Goal: Transaction & Acquisition: Purchase product/service

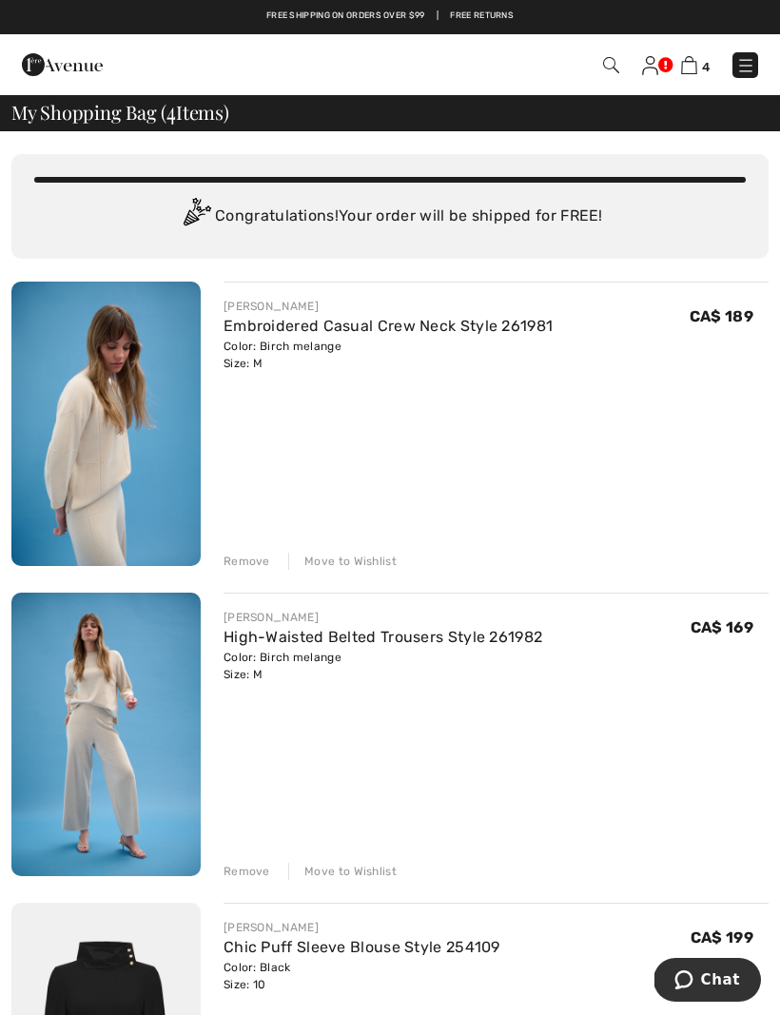
click at [694, 71] on img at bounding box center [689, 65] width 16 height 18
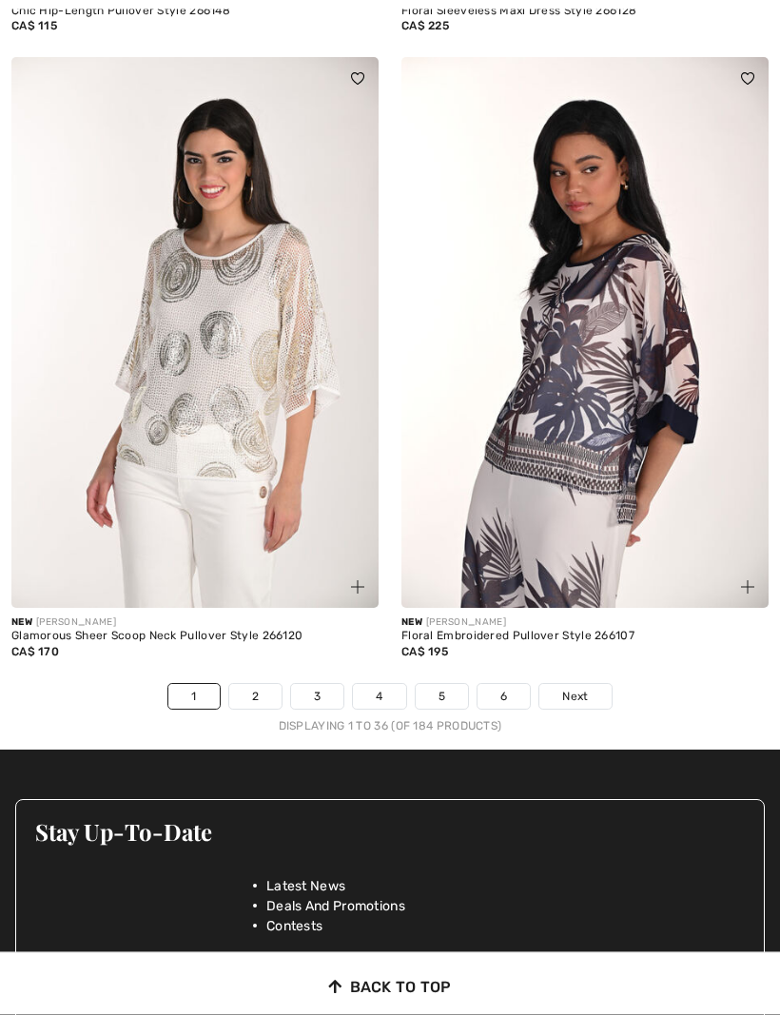
scroll to position [11146, 0]
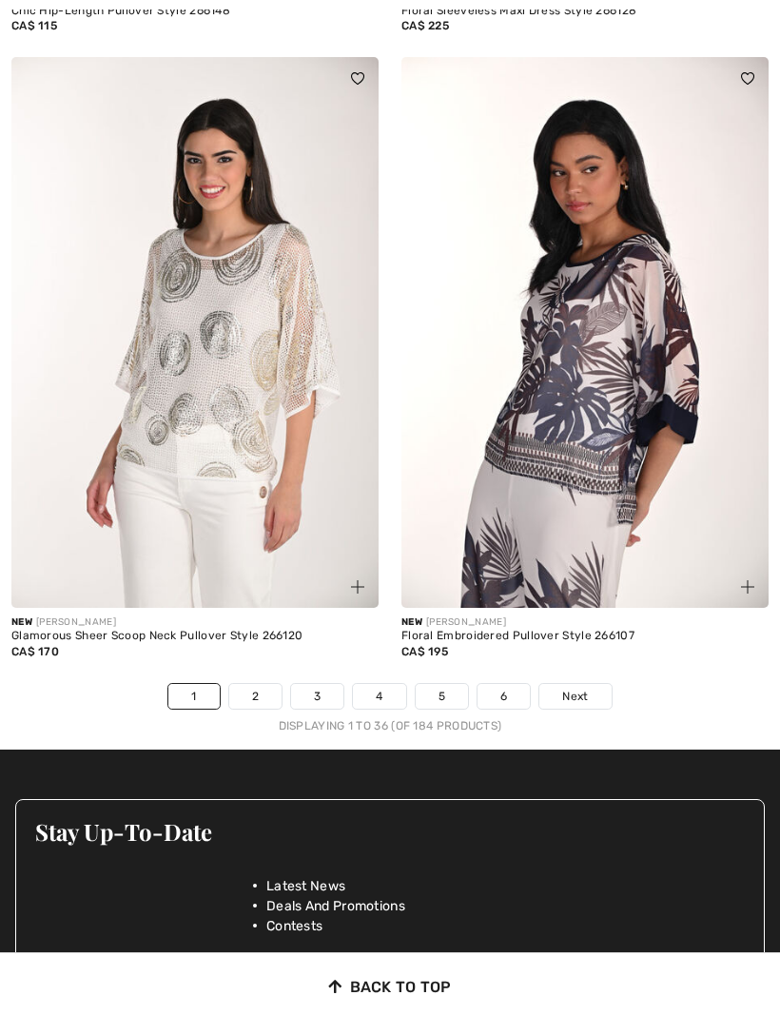
click at [262, 689] on link "2" at bounding box center [255, 696] width 52 height 25
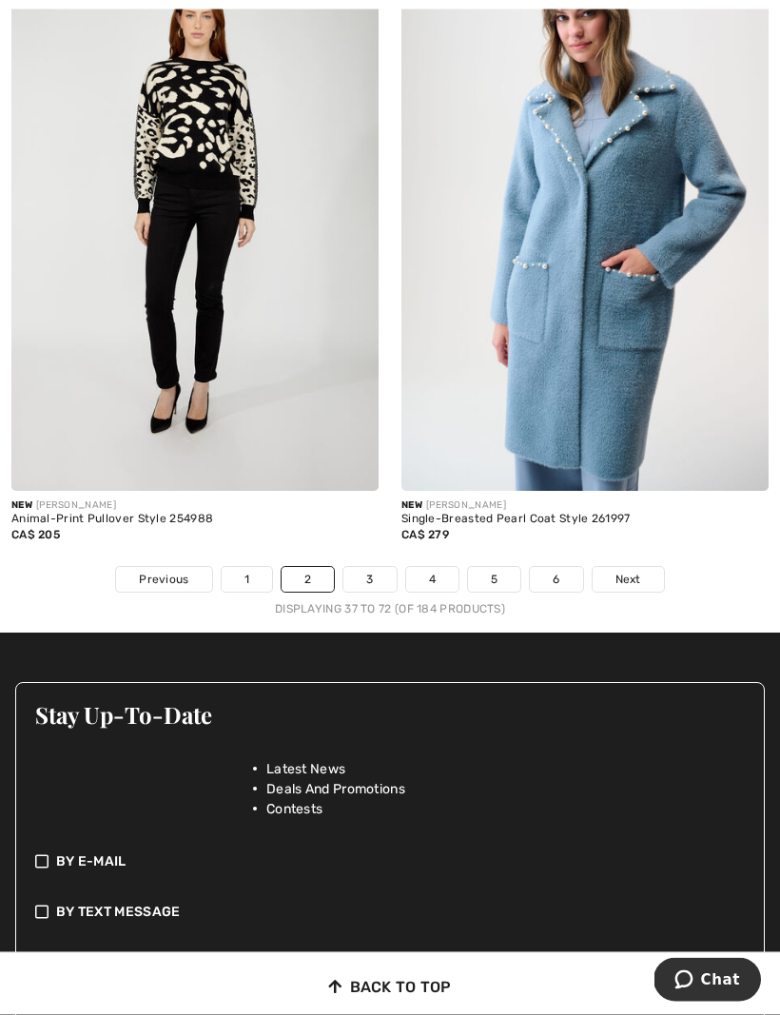
scroll to position [11357, 0]
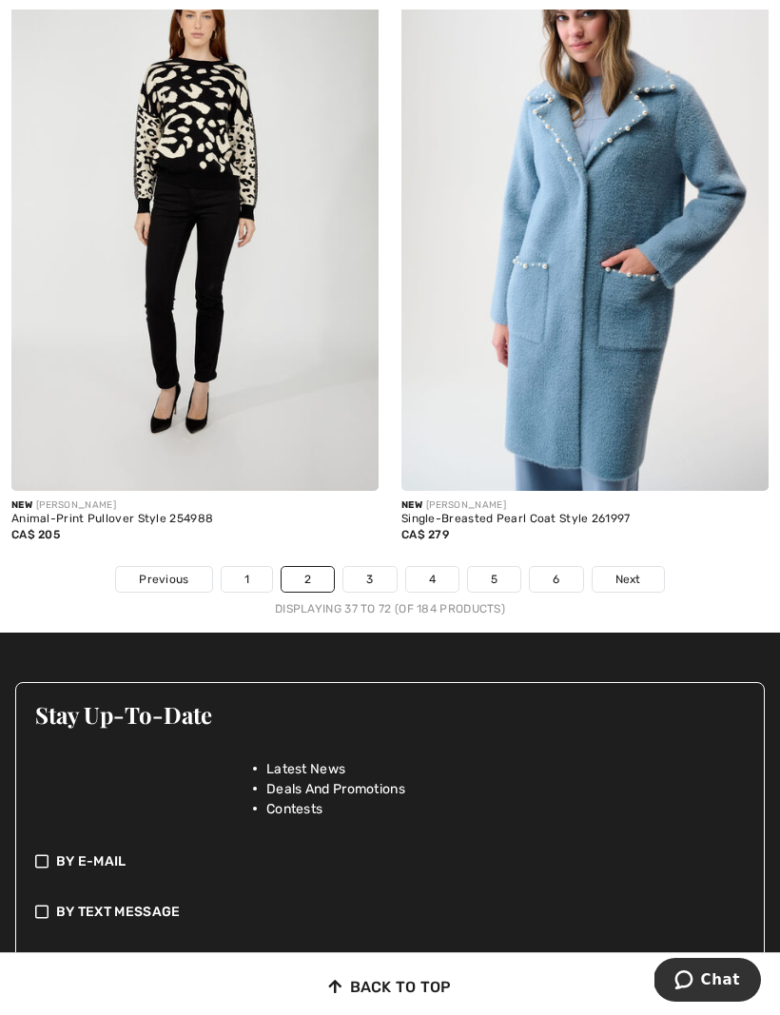
click at [379, 573] on link "3" at bounding box center [369, 579] width 52 height 25
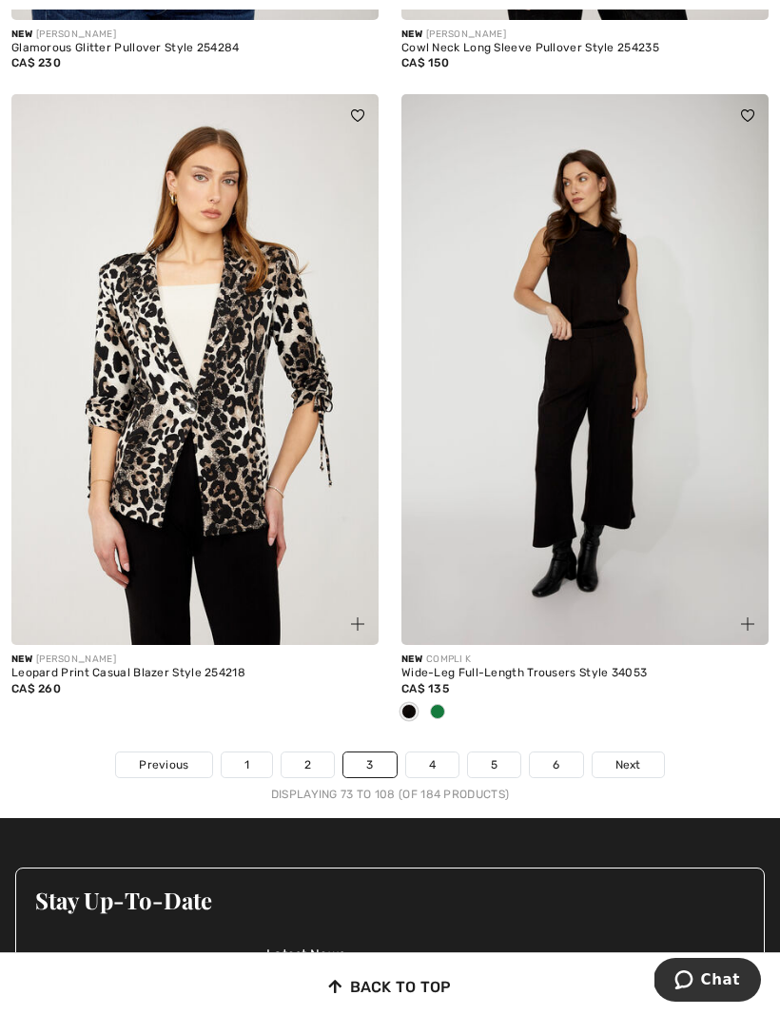
scroll to position [11271, 0]
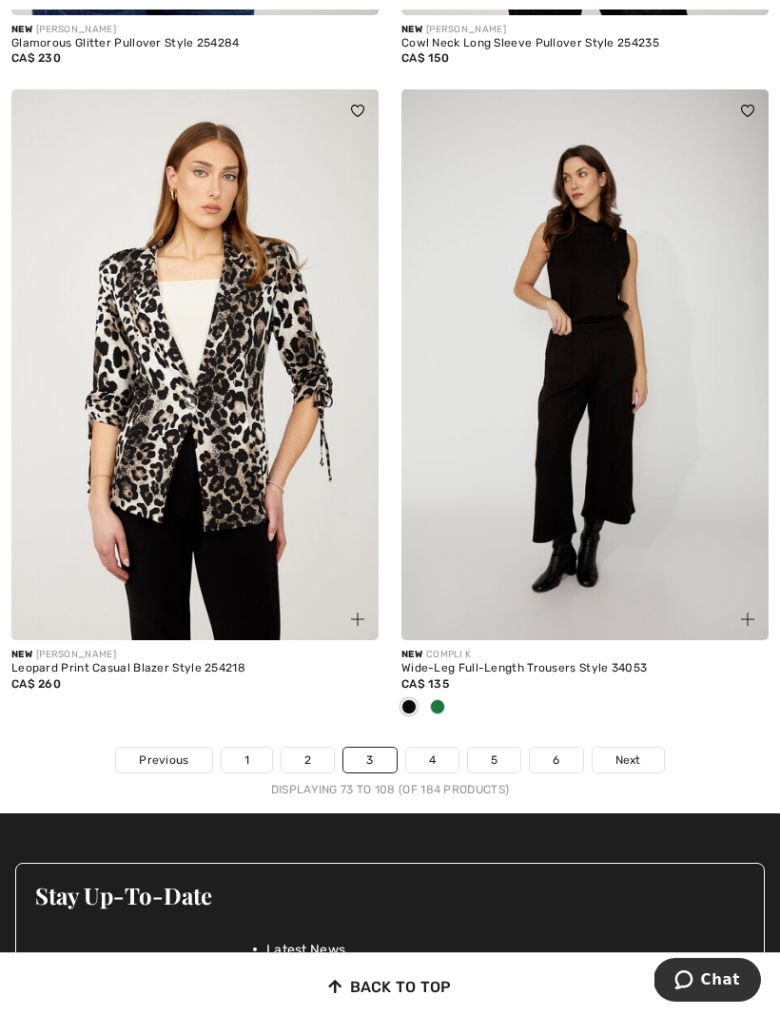
click at [447, 747] on link "4" at bounding box center [432, 759] width 52 height 25
click at [439, 747] on link "4" at bounding box center [432, 759] width 52 height 25
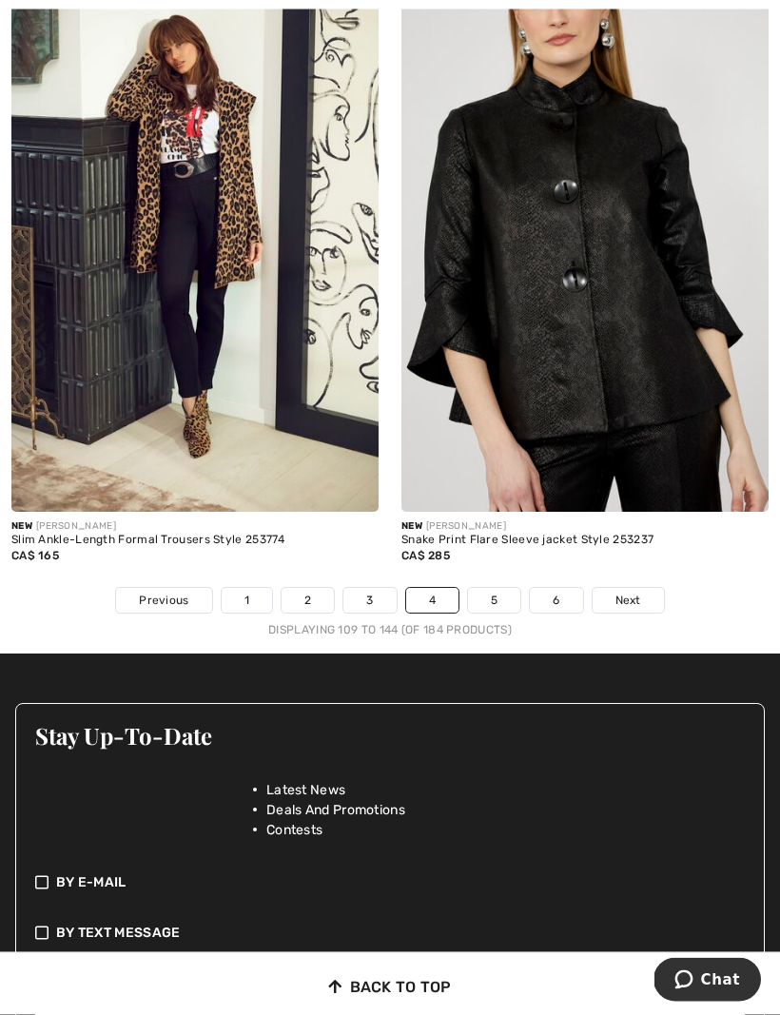
scroll to position [11432, 0]
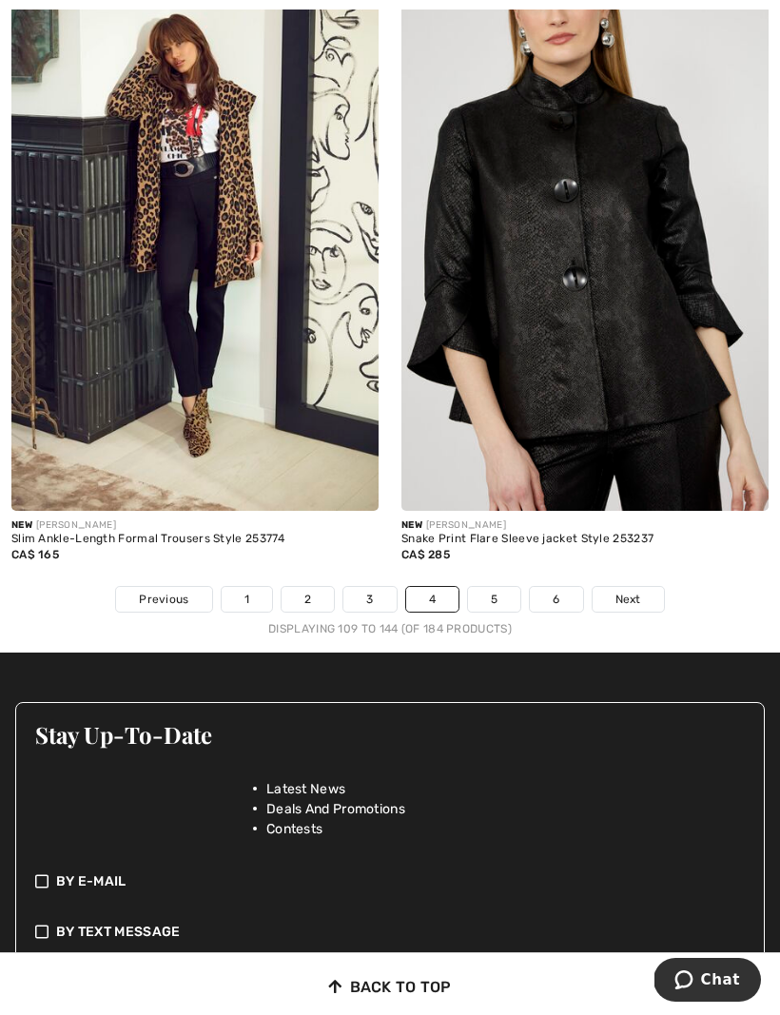
click at [490, 587] on link "5" at bounding box center [494, 599] width 52 height 25
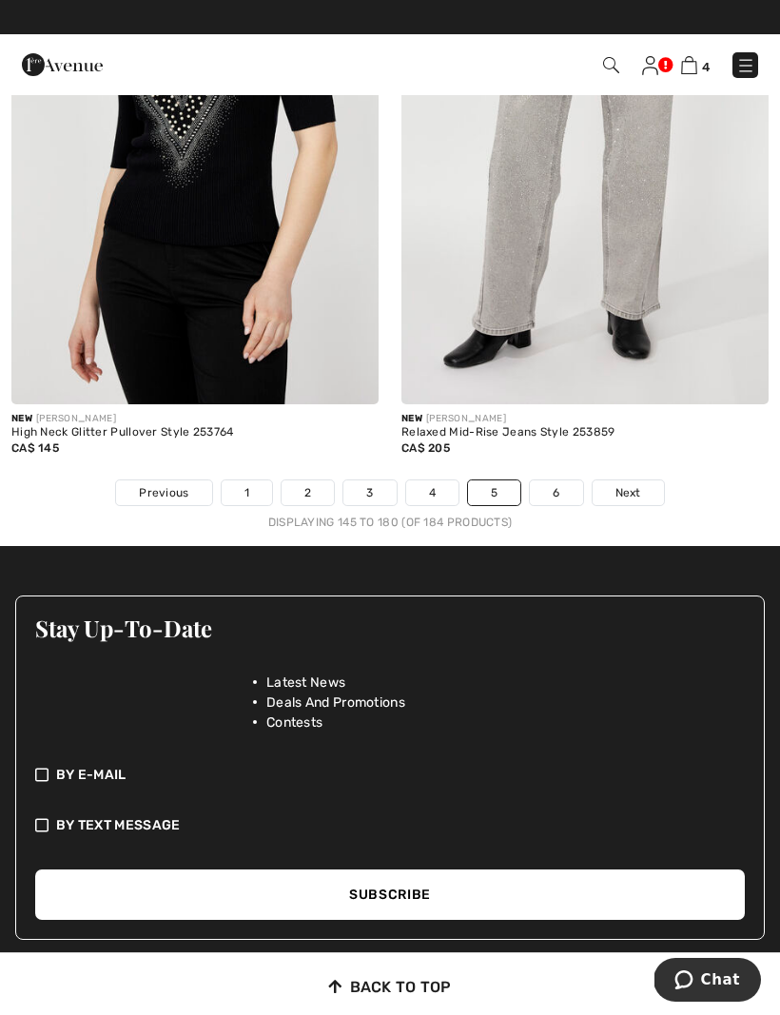
scroll to position [11582, 0]
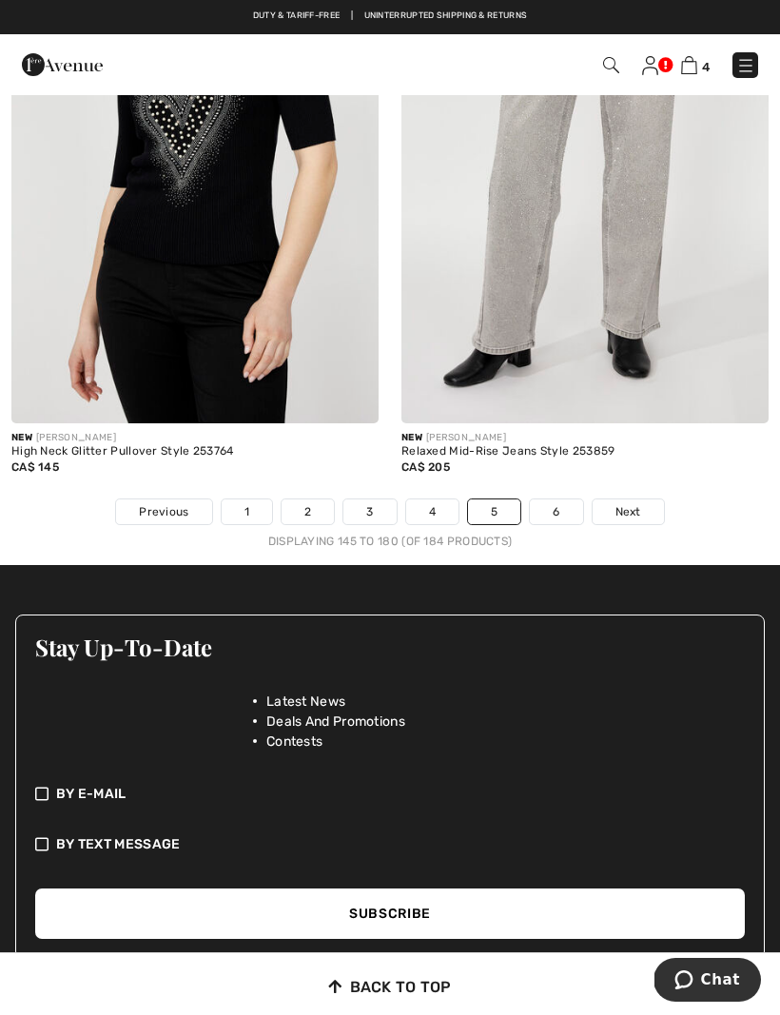
click at [551, 505] on link "6" at bounding box center [556, 511] width 52 height 25
click at [568, 499] on link "6" at bounding box center [556, 511] width 52 height 25
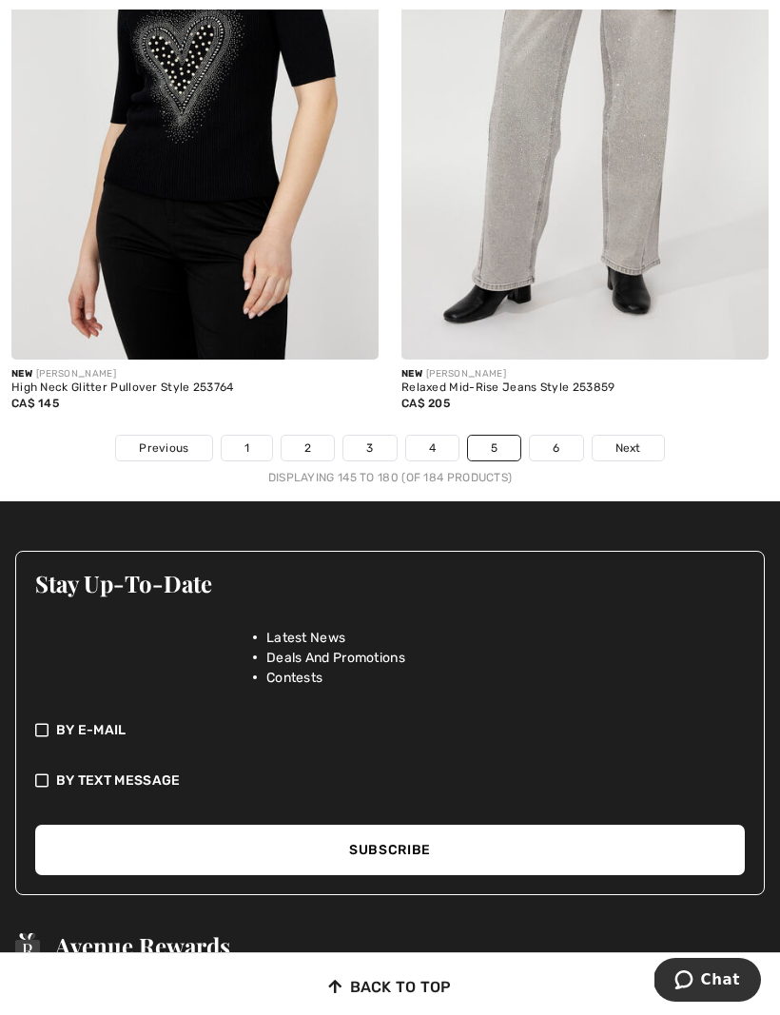
click at [566, 436] on link "6" at bounding box center [556, 448] width 52 height 25
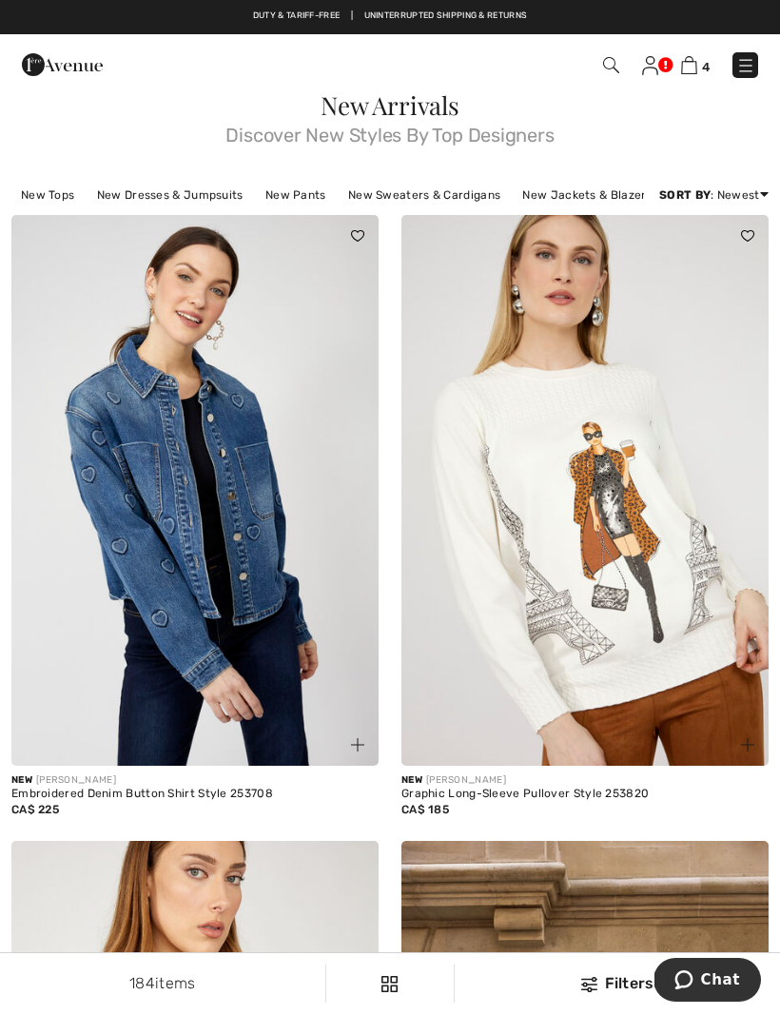
click at [49, 199] on link "New Tops" at bounding box center [47, 195] width 72 height 25
click at [58, 196] on link "New Tops" at bounding box center [47, 195] width 72 height 25
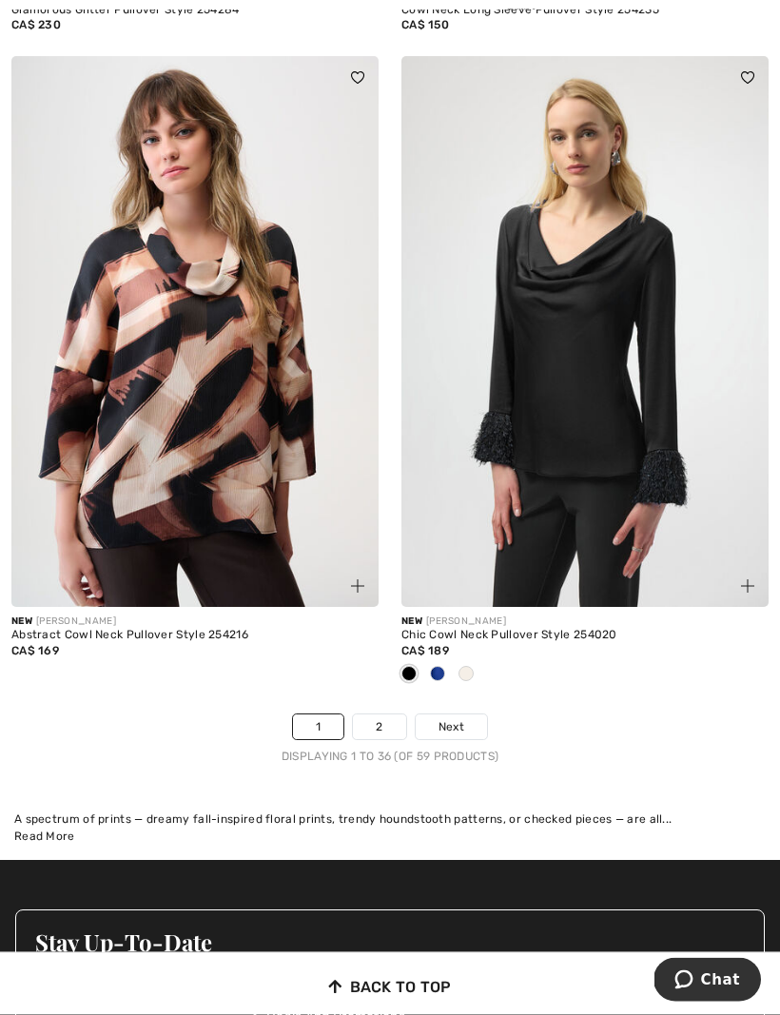
scroll to position [11240, 0]
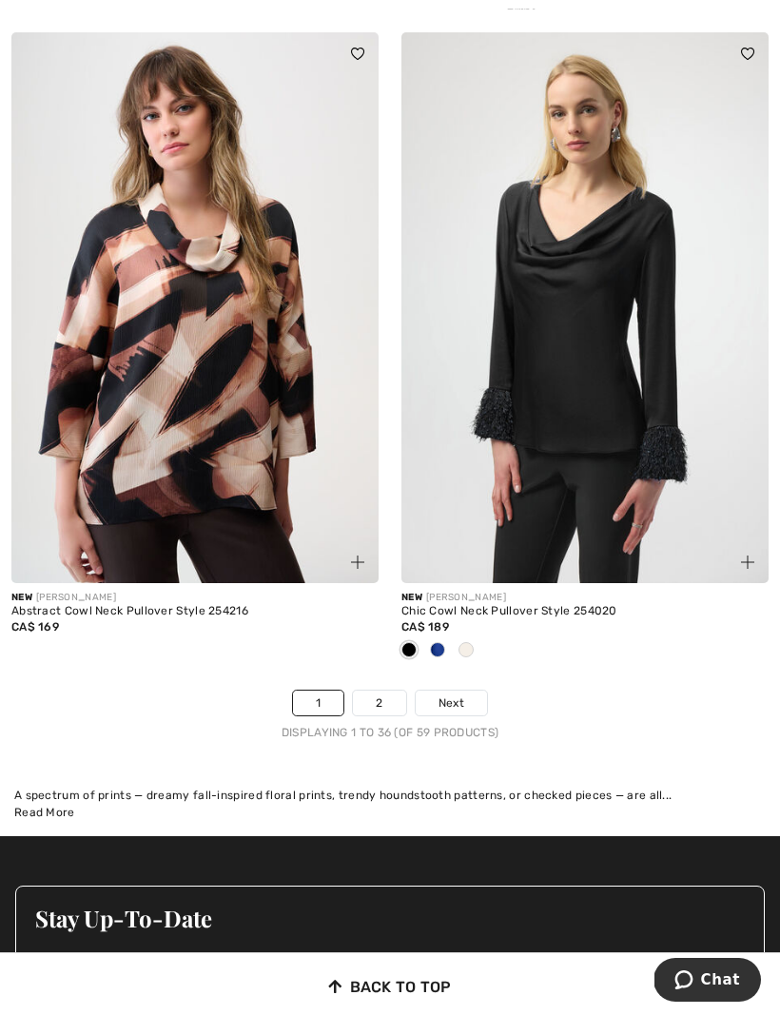
click at [383, 697] on link "2" at bounding box center [379, 702] width 52 height 25
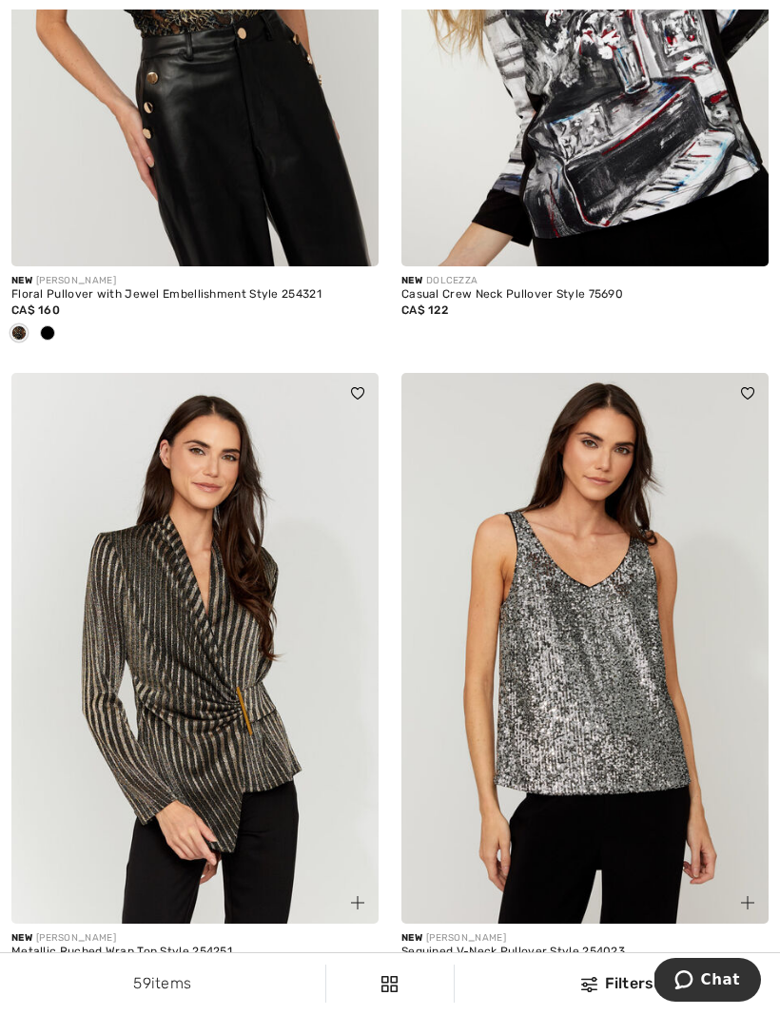
scroll to position [5836, 0]
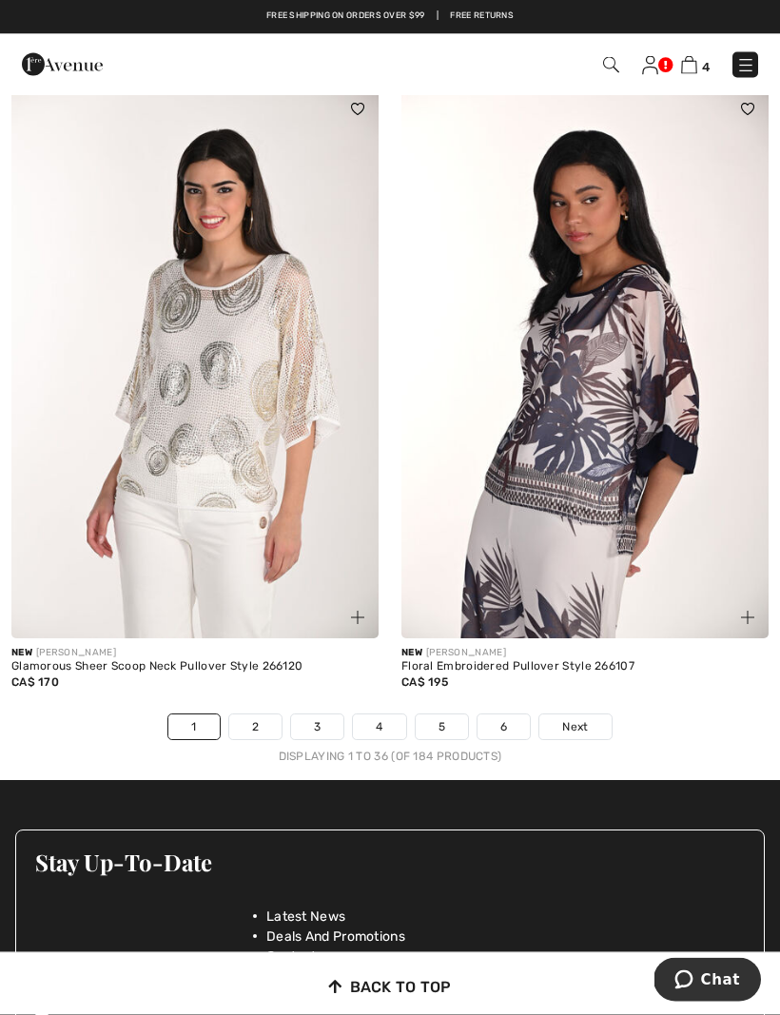
scroll to position [11116, 0]
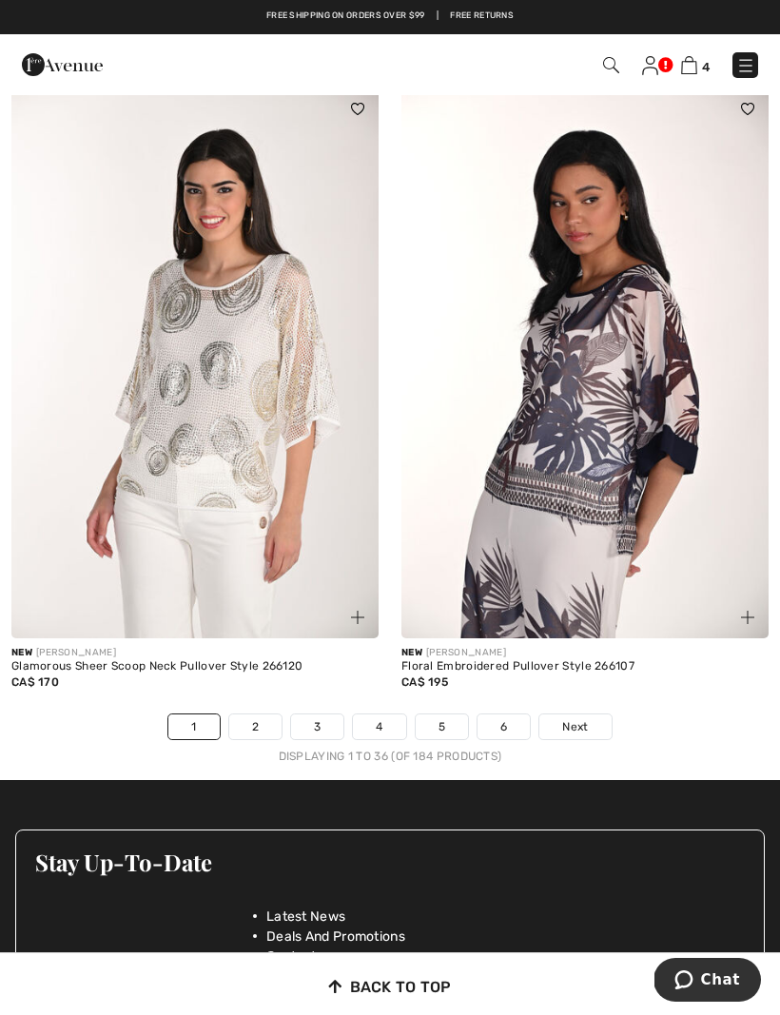
click at [267, 723] on link "2" at bounding box center [255, 726] width 52 height 25
click at [264, 714] on link "2" at bounding box center [255, 726] width 52 height 25
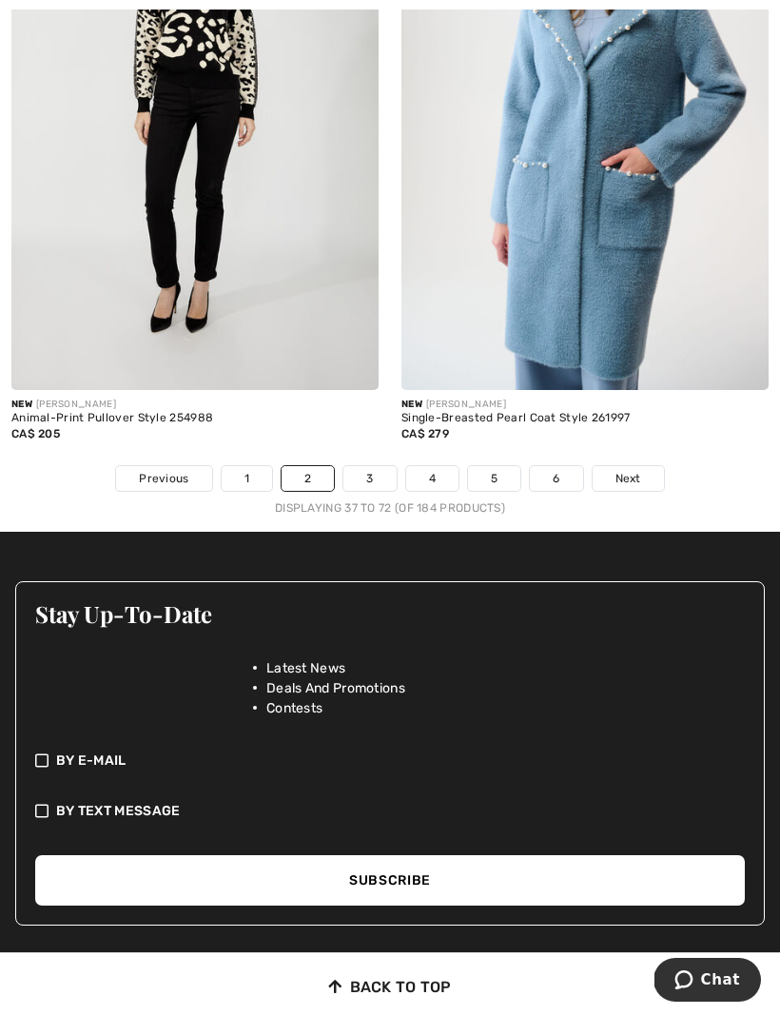
scroll to position [11459, 0]
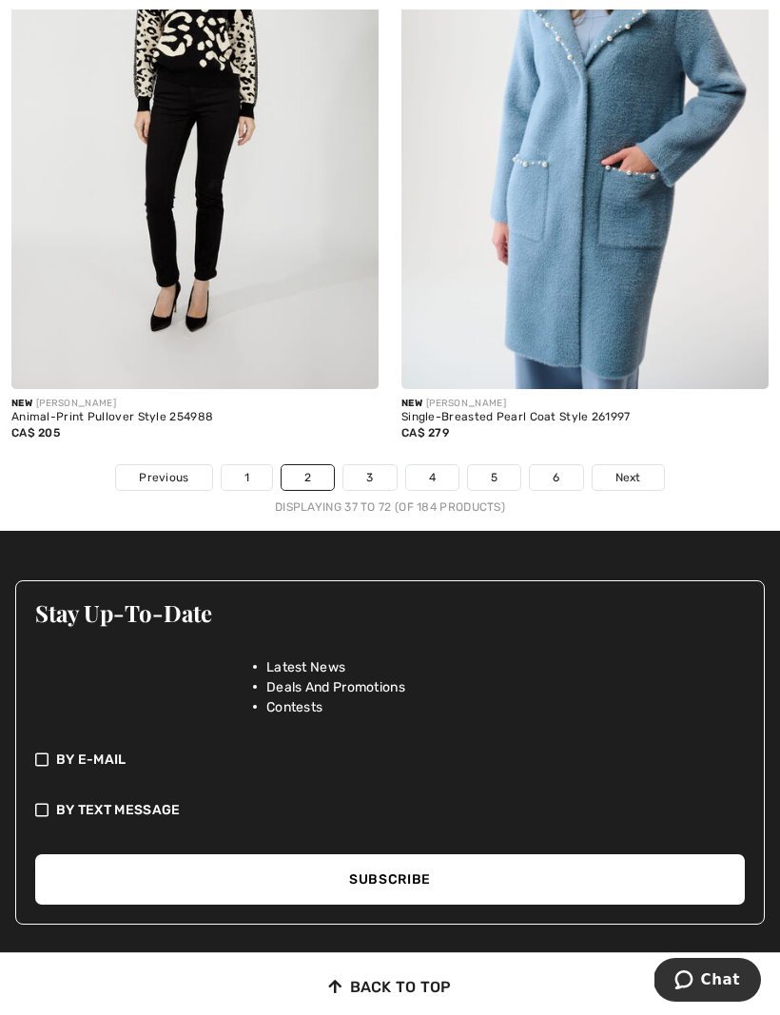
click at [366, 467] on link "3" at bounding box center [369, 477] width 52 height 25
click at [387, 465] on link "3" at bounding box center [369, 477] width 52 height 25
click at [378, 470] on link "3" at bounding box center [369, 477] width 52 height 25
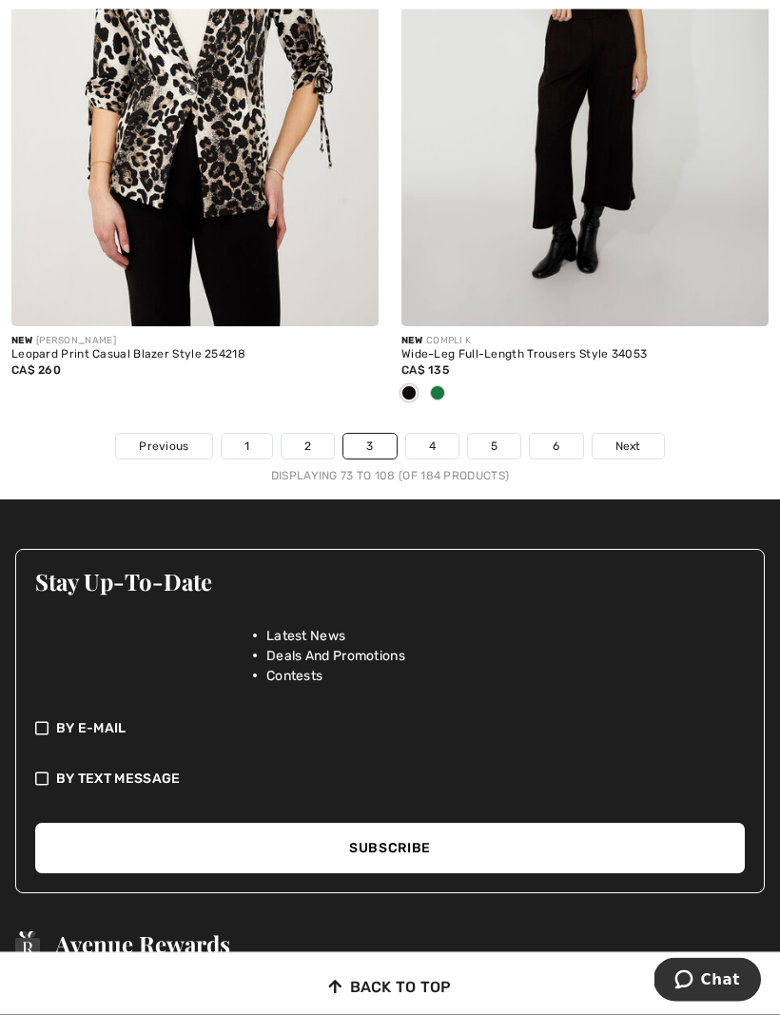
scroll to position [11587, 0]
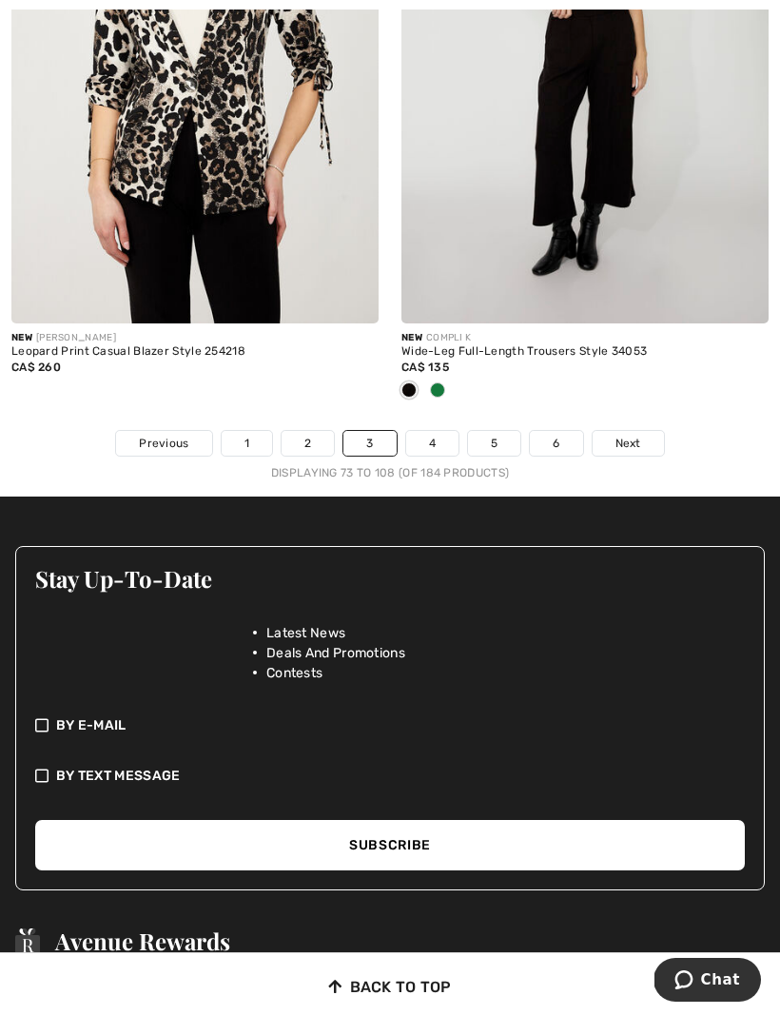
click at [438, 438] on link "4" at bounding box center [432, 443] width 52 height 25
click at [451, 431] on link "4" at bounding box center [432, 443] width 52 height 25
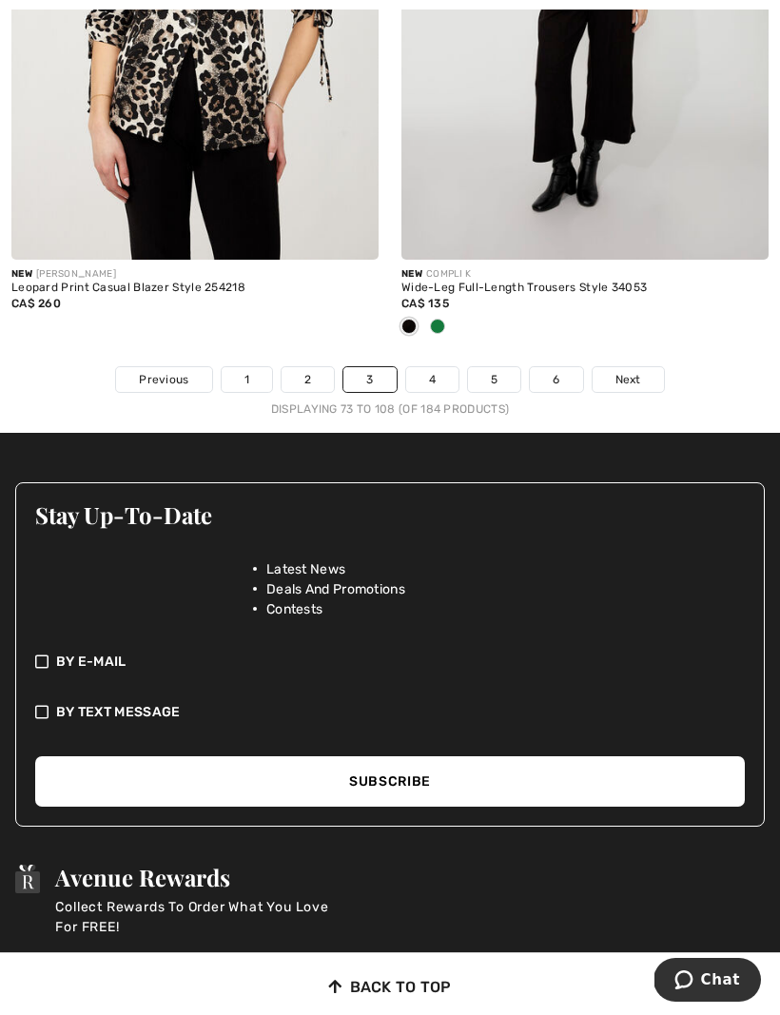
click at [436, 367] on link "4" at bounding box center [432, 379] width 52 height 25
click at [633, 374] on span "Next" at bounding box center [628, 379] width 26 height 17
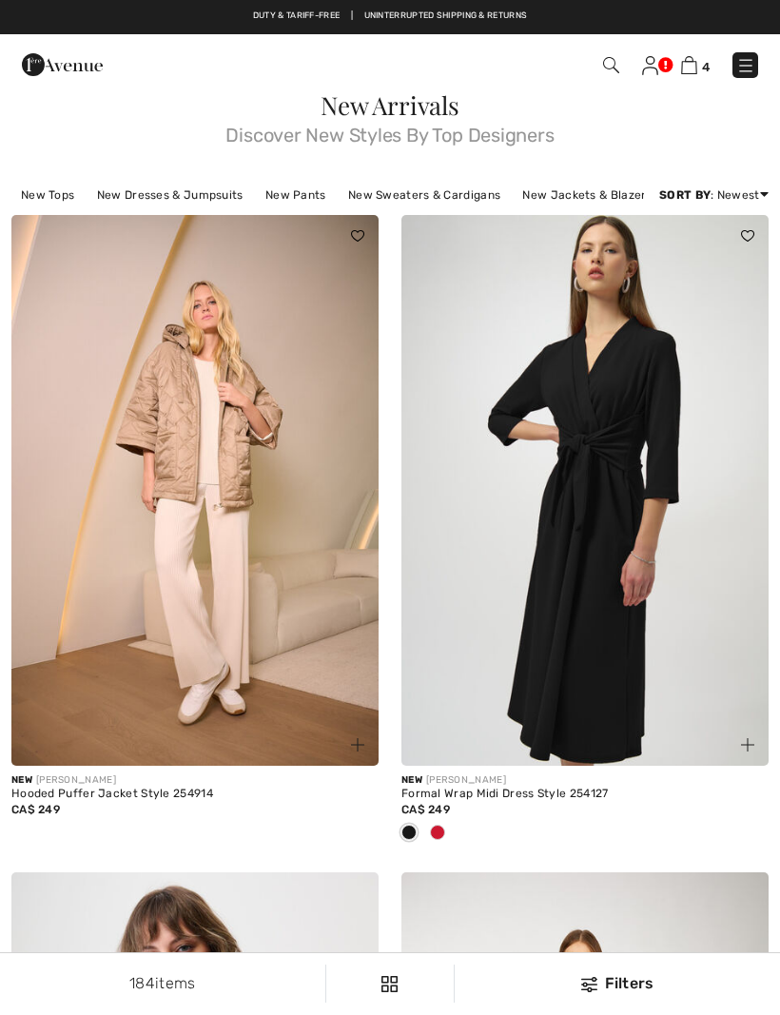
checkbox input "true"
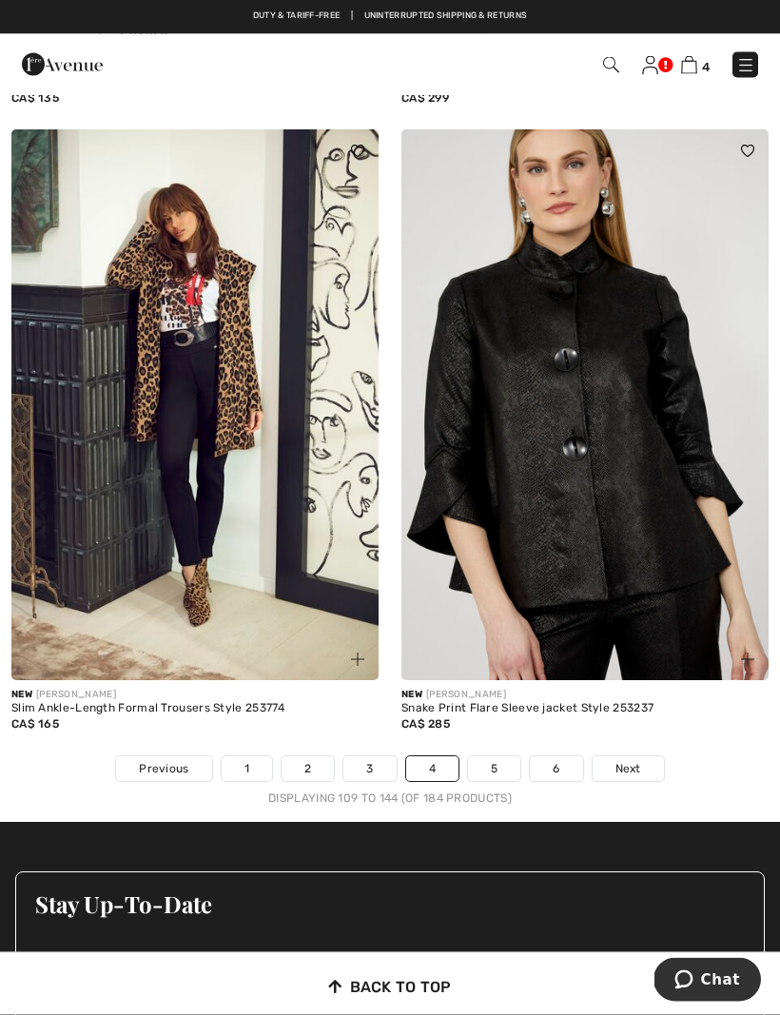
scroll to position [11262, 0]
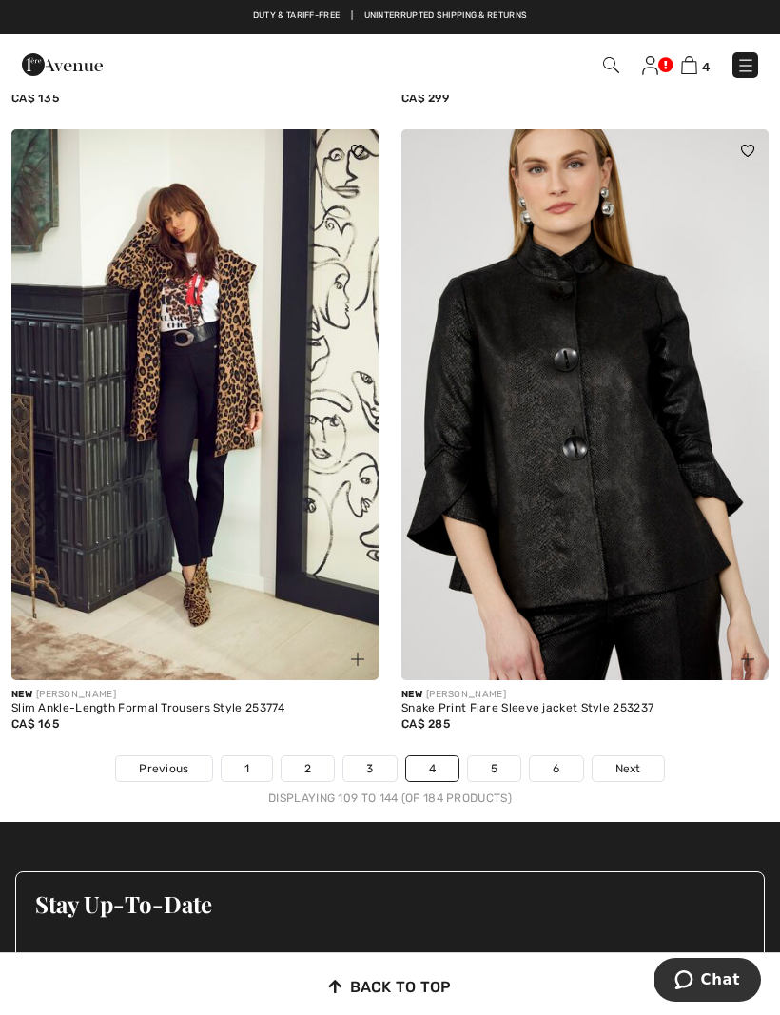
click at [490, 766] on link "5" at bounding box center [494, 768] width 52 height 25
click at [492, 762] on link "5" at bounding box center [494, 768] width 52 height 25
click at [496, 766] on link "5" at bounding box center [494, 768] width 52 height 25
click at [635, 756] on link "Next" at bounding box center [627, 768] width 71 height 25
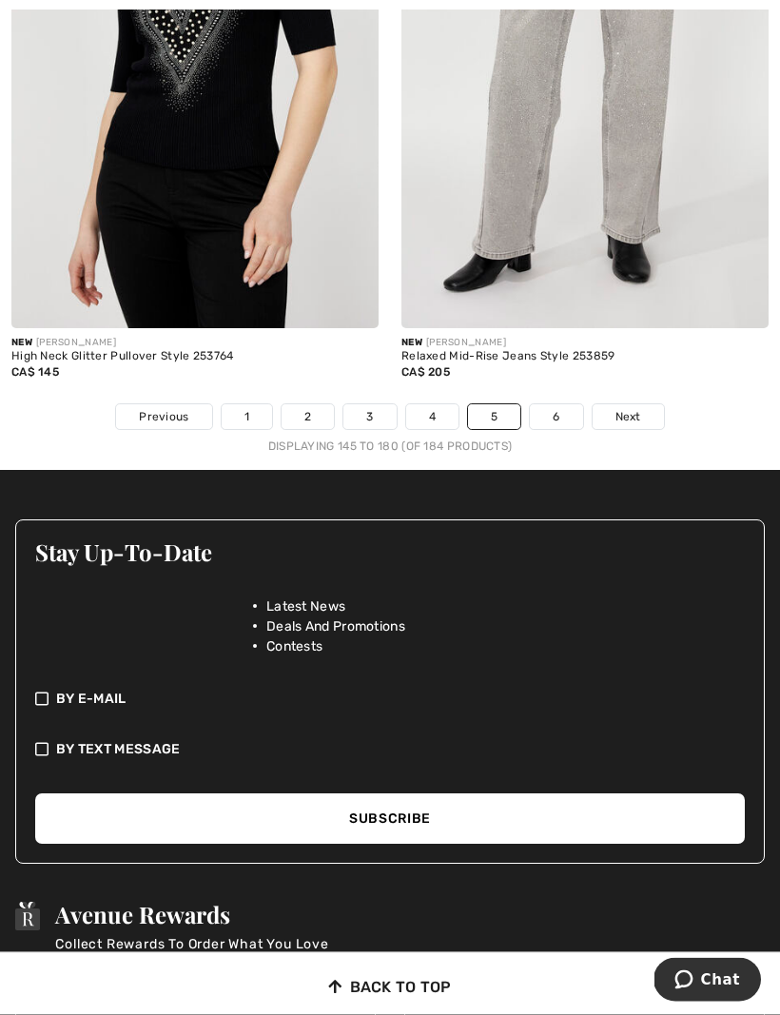
scroll to position [11677, 0]
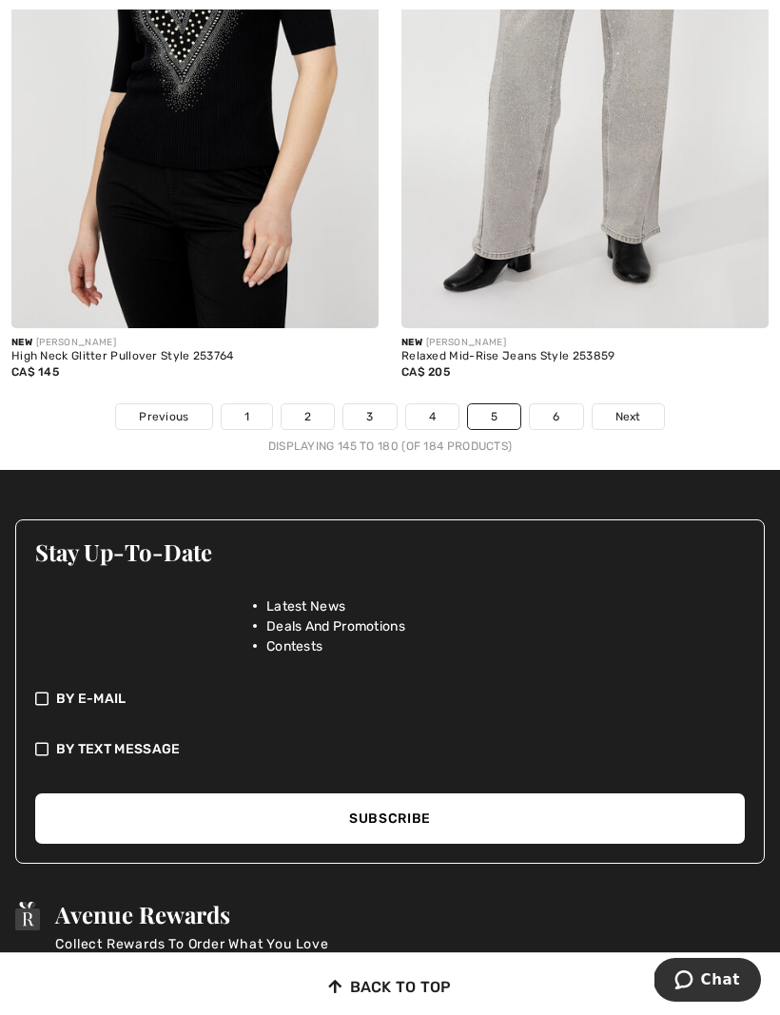
click at [563, 404] on link "6" at bounding box center [556, 416] width 52 height 25
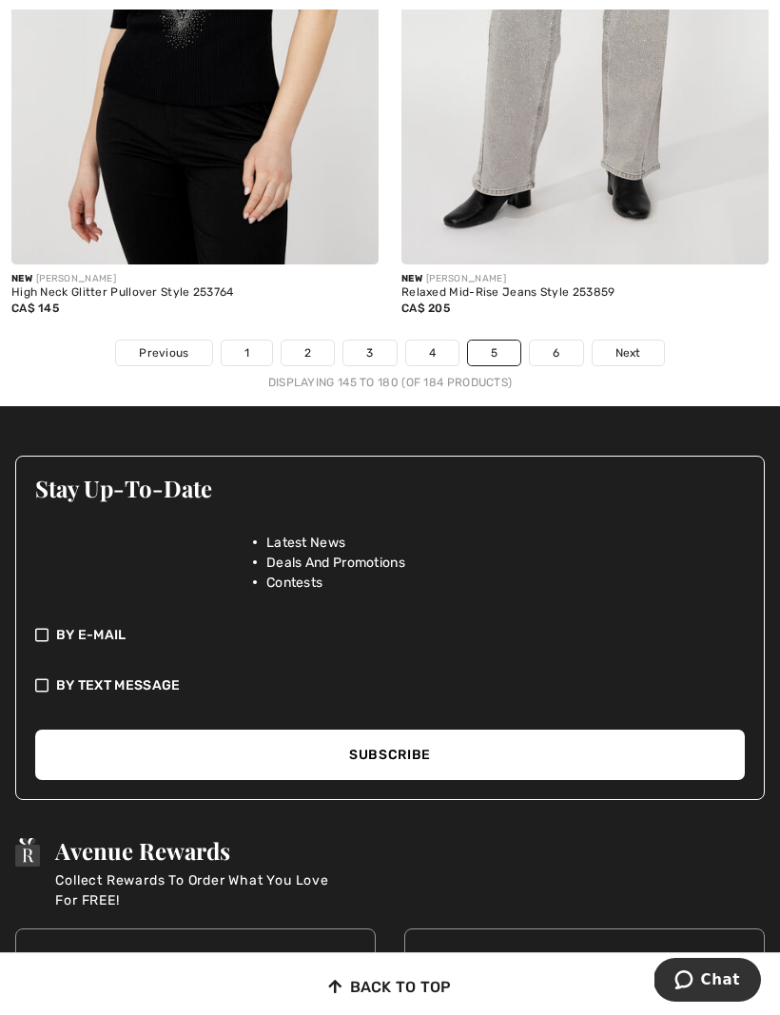
click at [242, 340] on link "1" at bounding box center [247, 352] width 50 height 25
click at [176, 344] on span "Previous" at bounding box center [163, 352] width 49 height 17
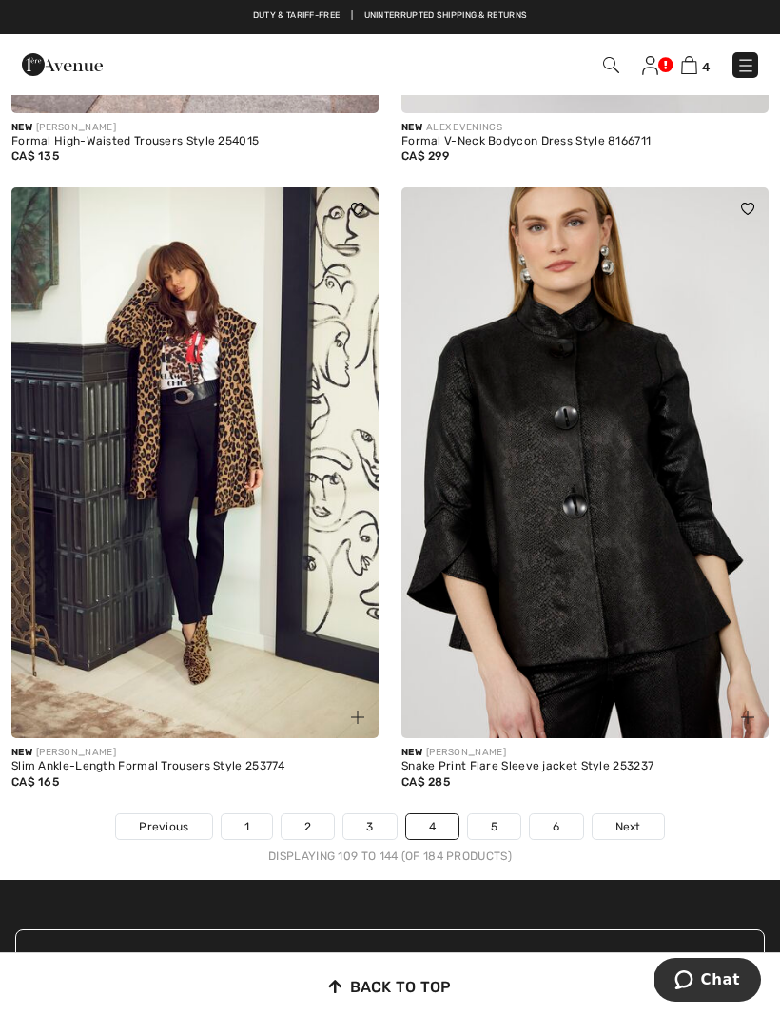
scroll to position [11167, 0]
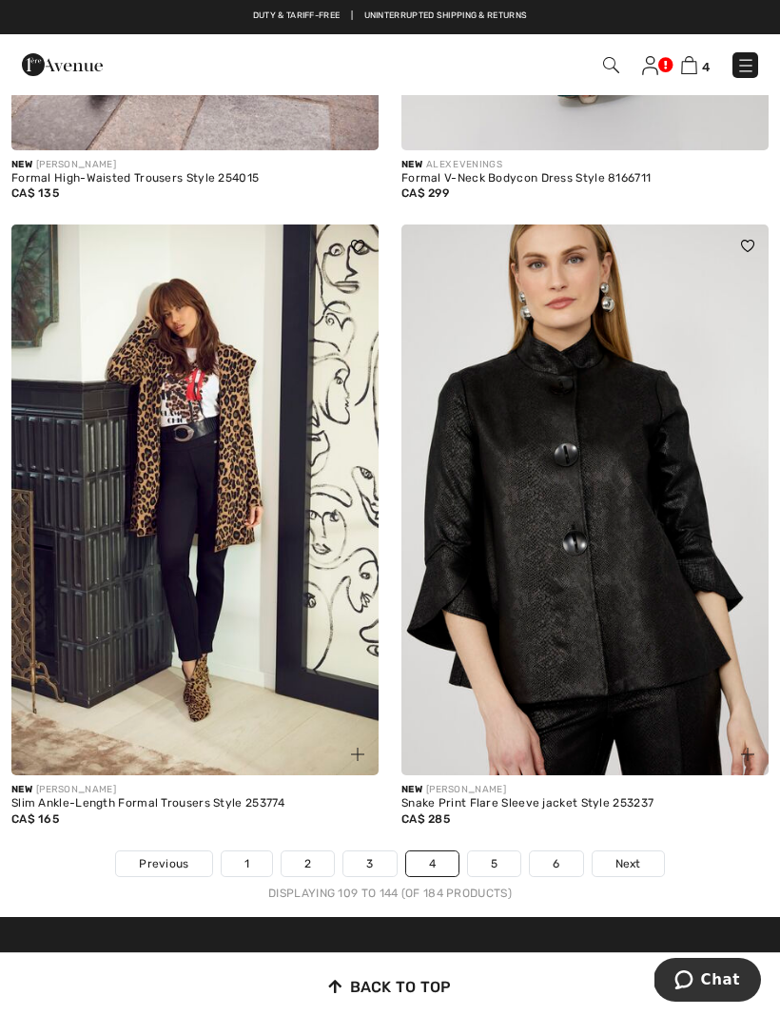
click at [176, 855] on span "Previous" at bounding box center [163, 863] width 49 height 17
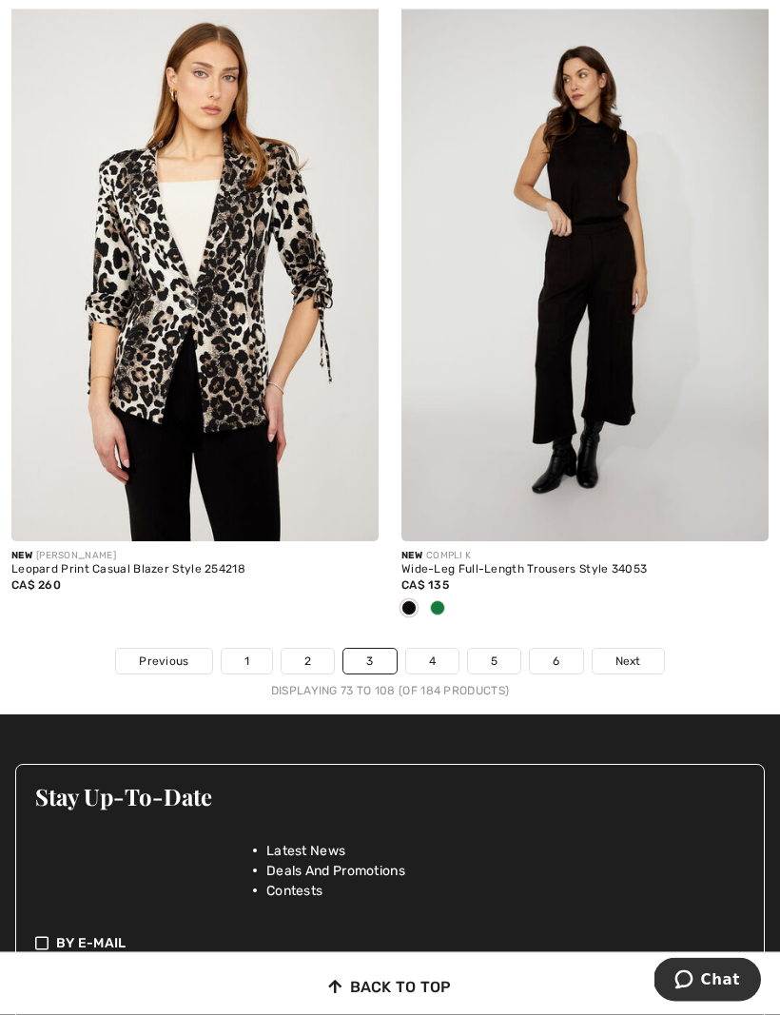
scroll to position [11372, 0]
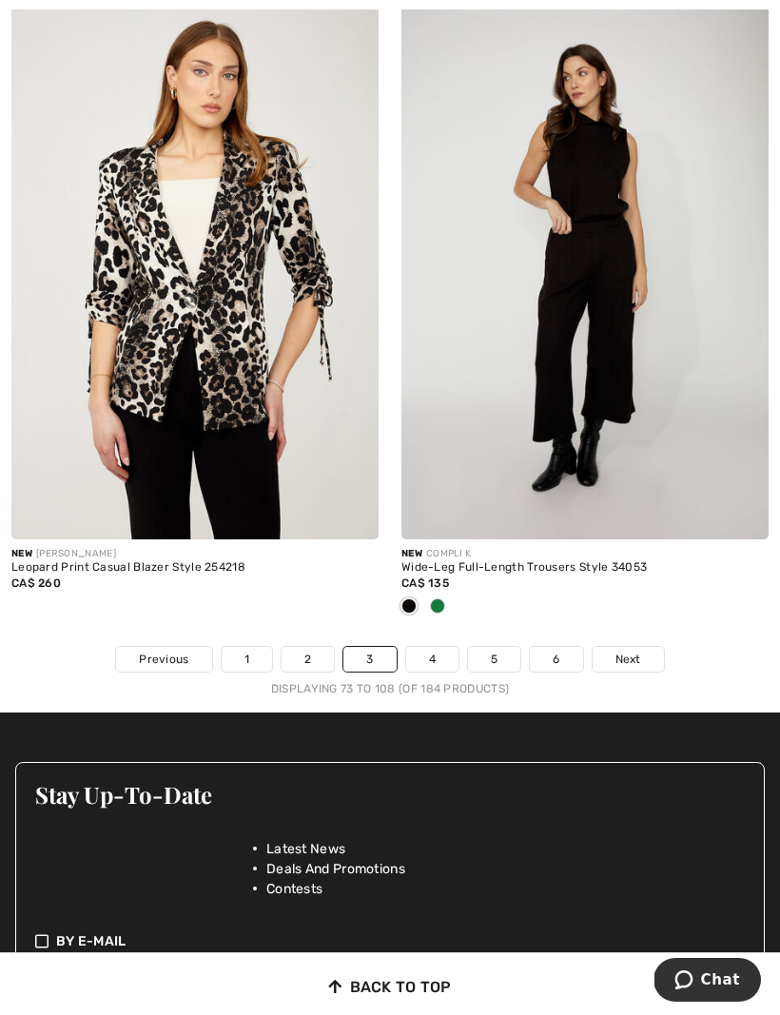
click at [173, 654] on link "Previous" at bounding box center [163, 659] width 95 height 25
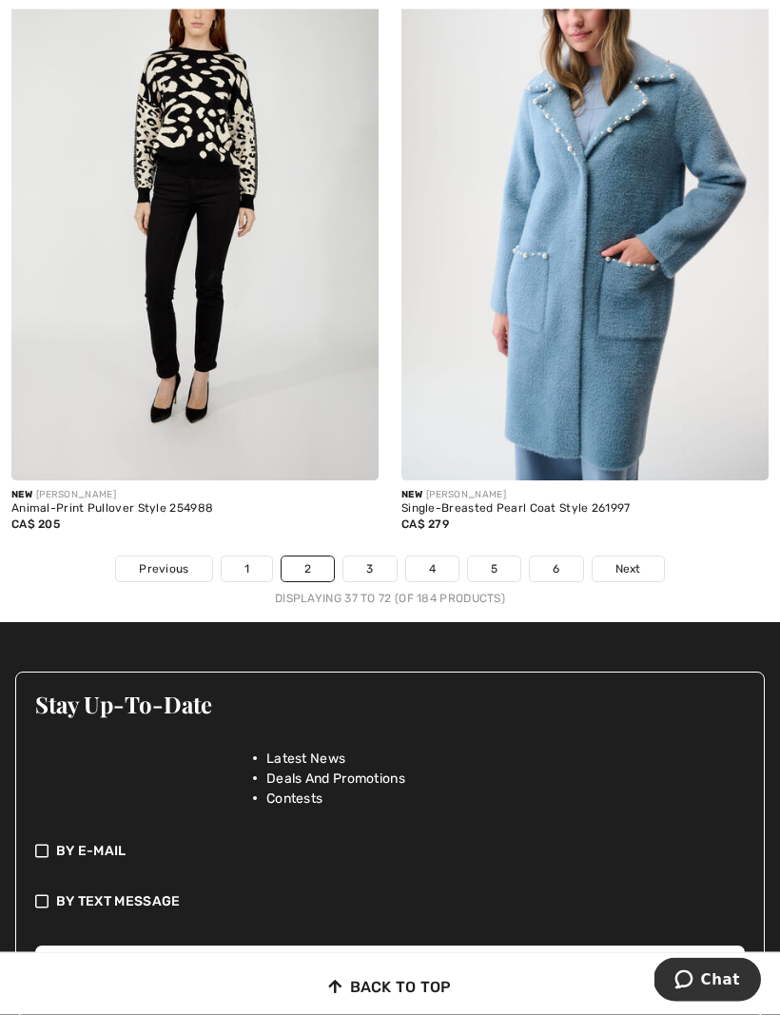
scroll to position [11369, 0]
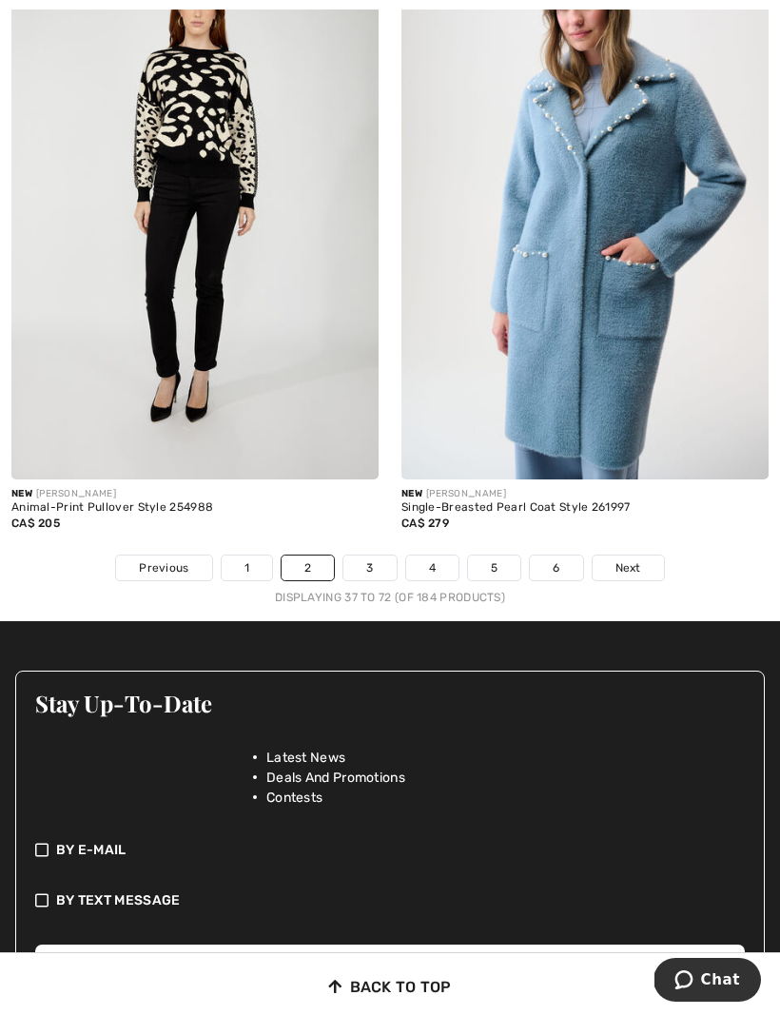
click at [171, 555] on link "Previous" at bounding box center [163, 567] width 95 height 25
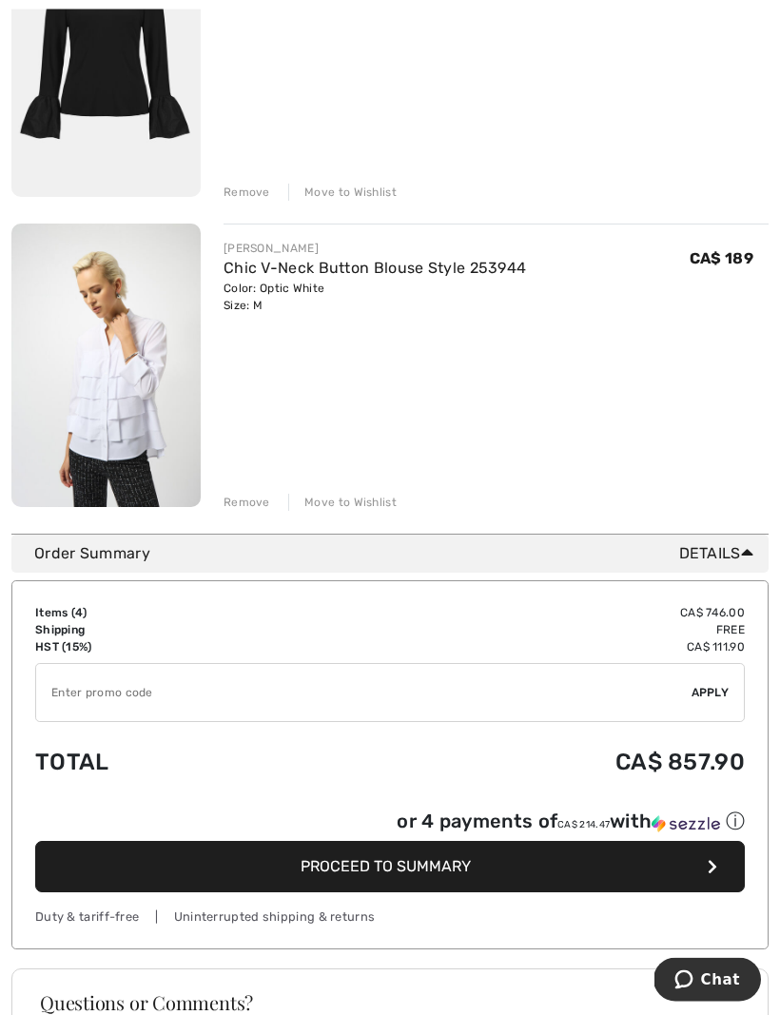
scroll to position [1014, 0]
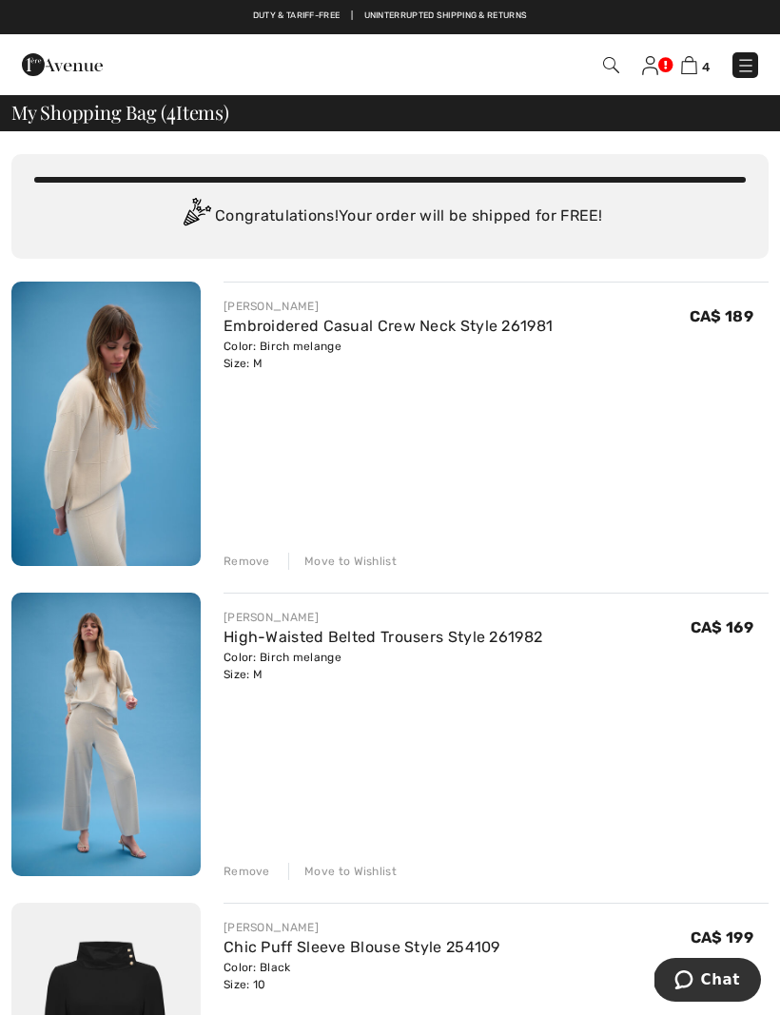
click at [658, 62] on link at bounding box center [650, 64] width 16 height 23
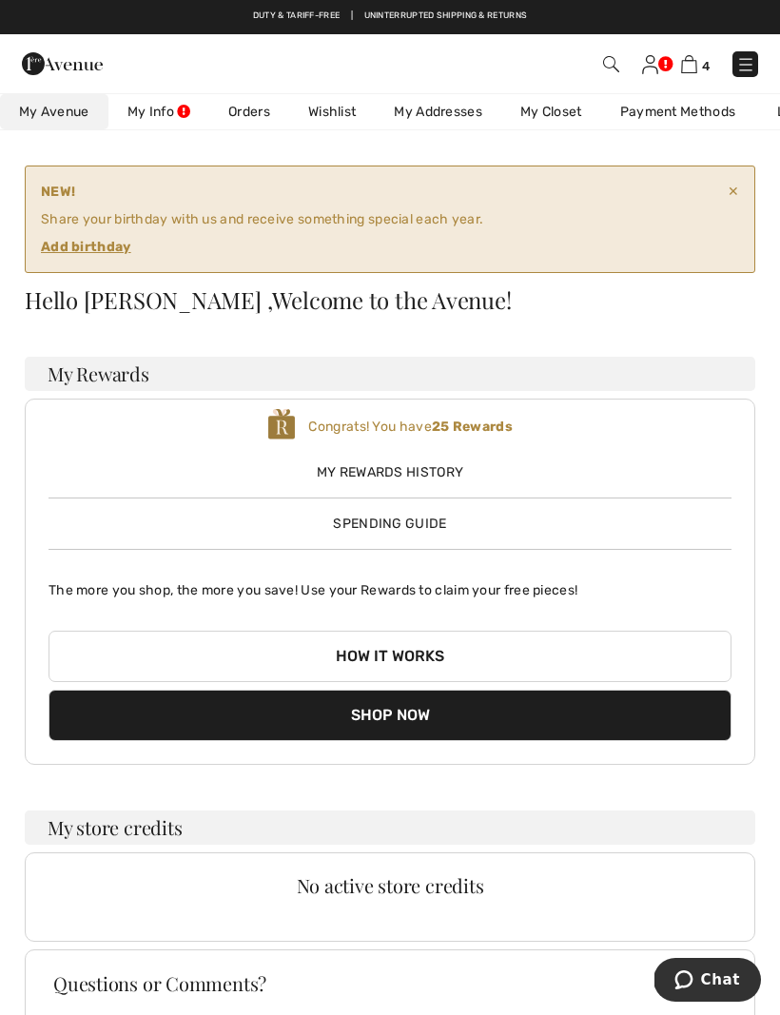
click at [344, 118] on link "Wishlist" at bounding box center [332, 111] width 86 height 35
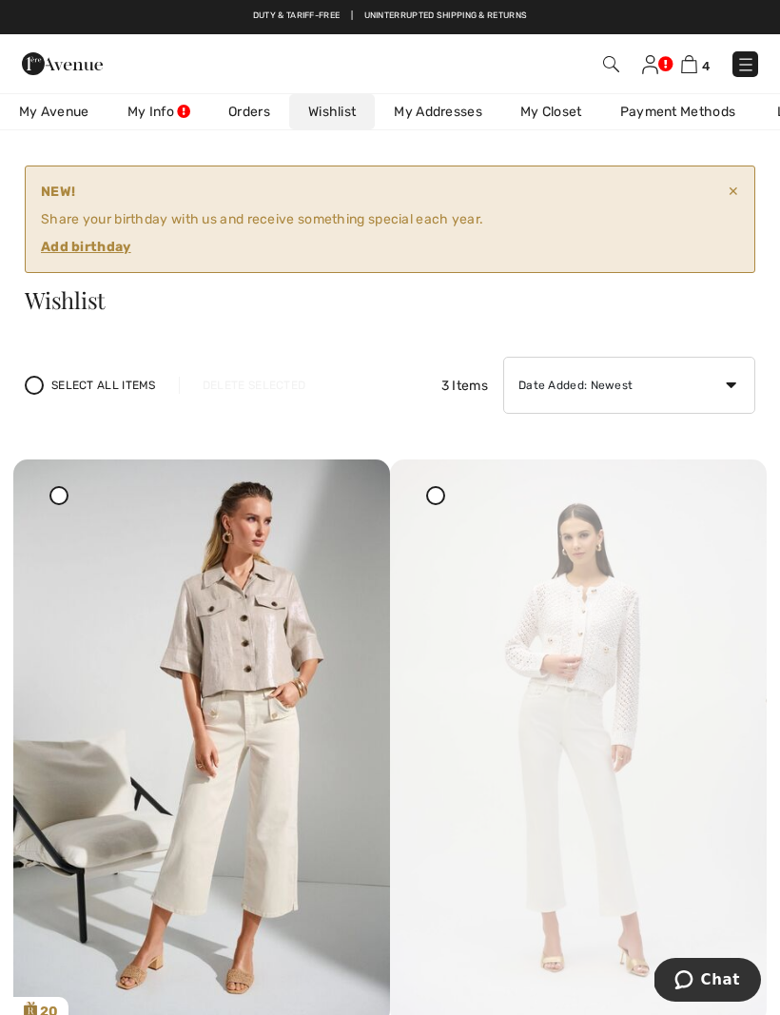
click at [578, 573] on img at bounding box center [578, 741] width 377 height 564
click at [512, 599] on img at bounding box center [578, 741] width 377 height 564
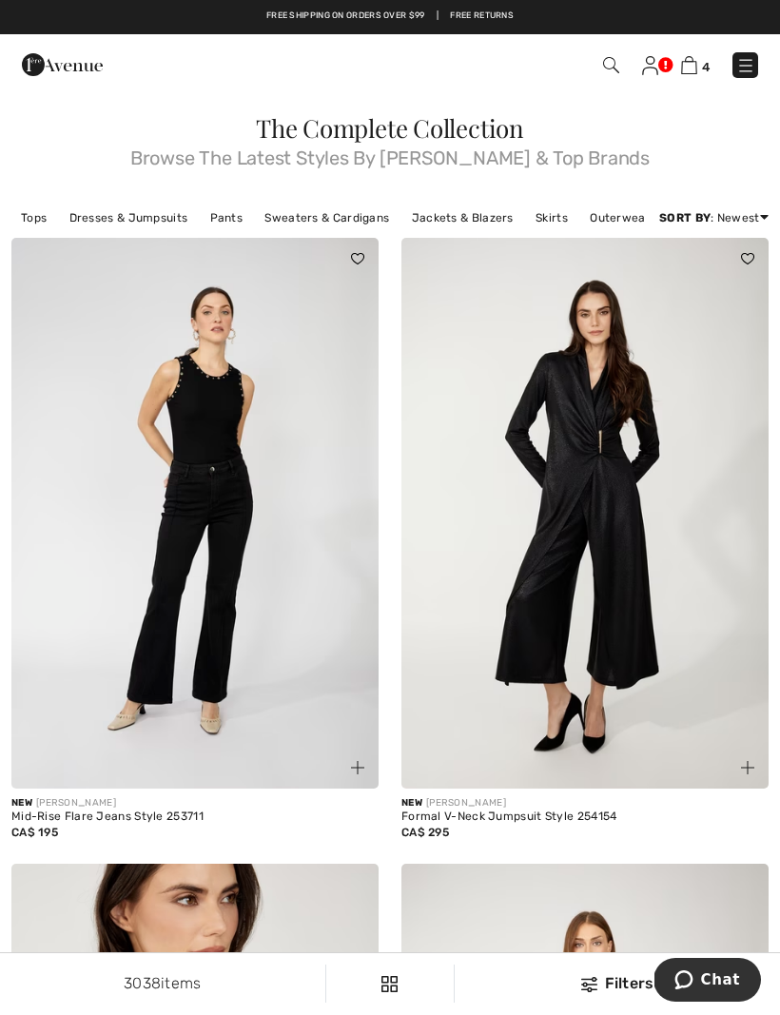
click at [326, 225] on link "Sweaters & Cardigans" at bounding box center [327, 217] width 144 height 25
click at [345, 228] on link "Sweaters & Cardigans" at bounding box center [327, 217] width 144 height 25
click at [319, 219] on link "Sweaters & Cardigans" at bounding box center [327, 217] width 144 height 25
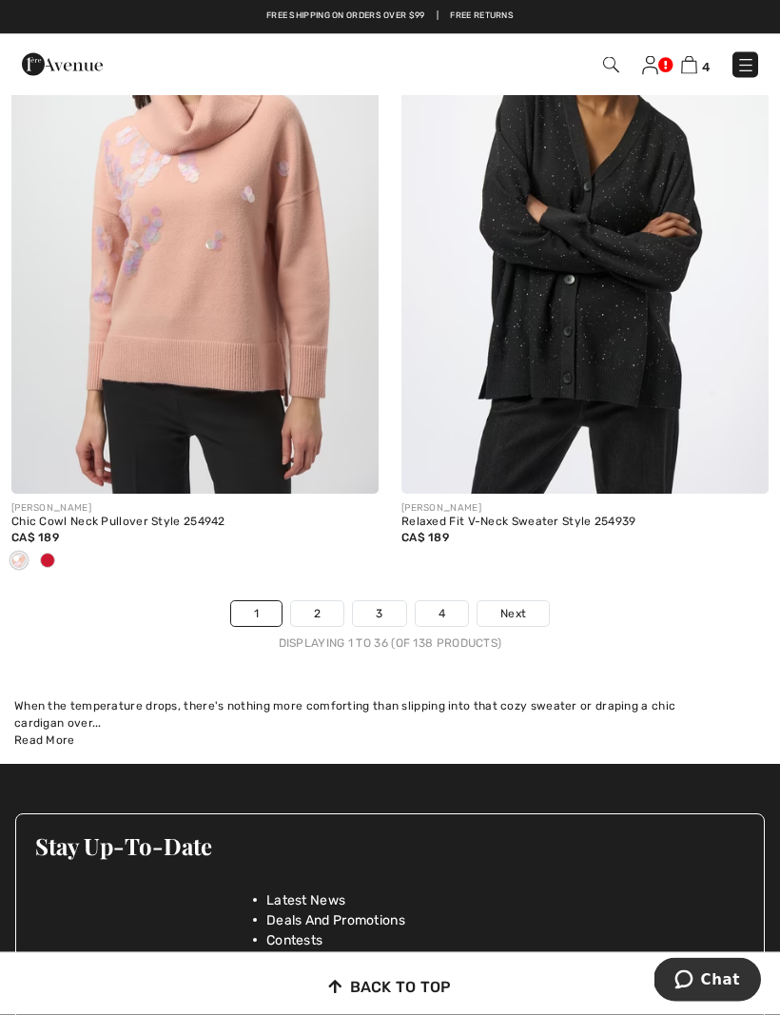
scroll to position [11441, 0]
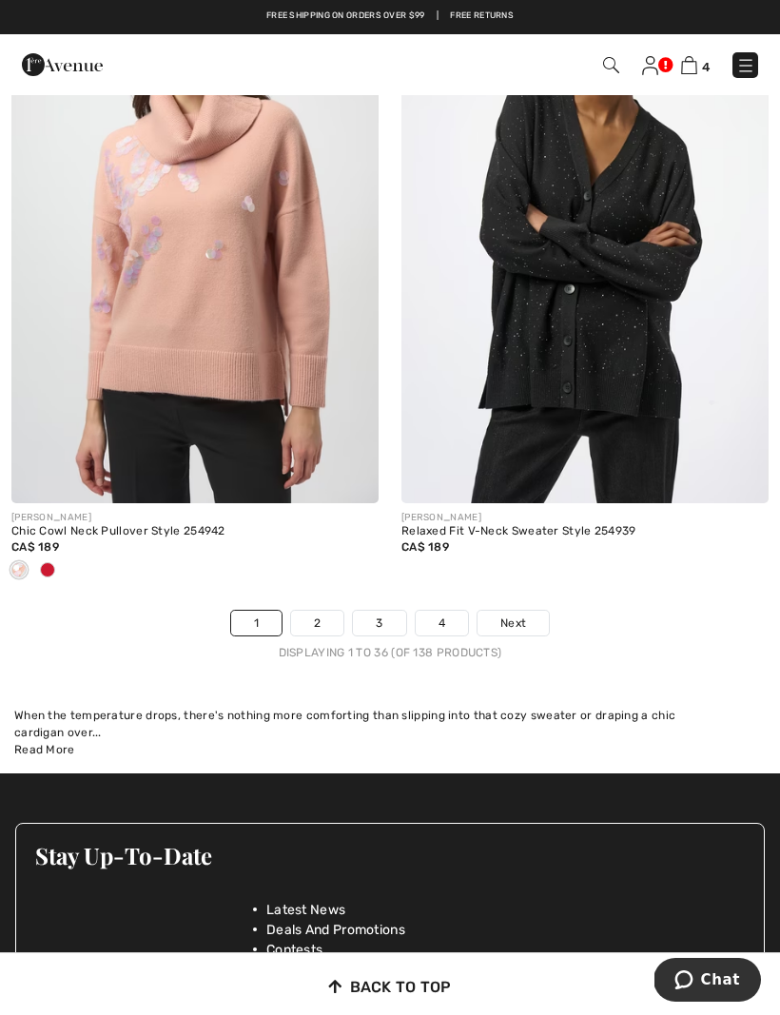
click at [532, 610] on link "Next" at bounding box center [512, 622] width 71 height 25
click at [517, 614] on span "Next" at bounding box center [513, 622] width 26 height 17
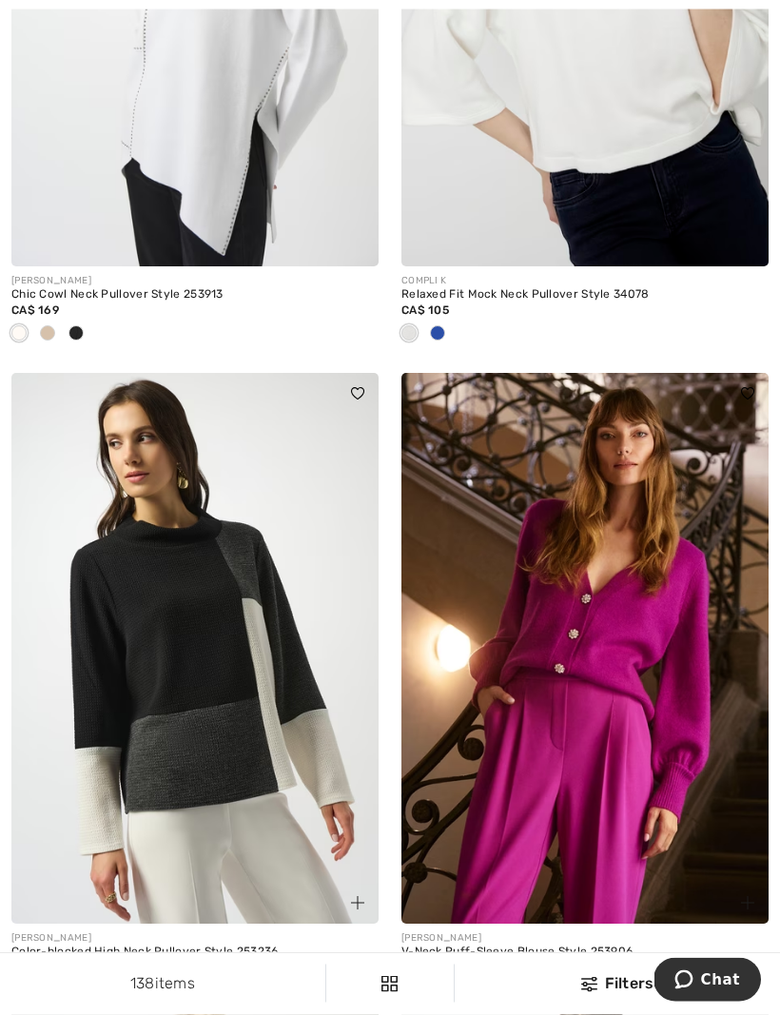
scroll to position [5856, 0]
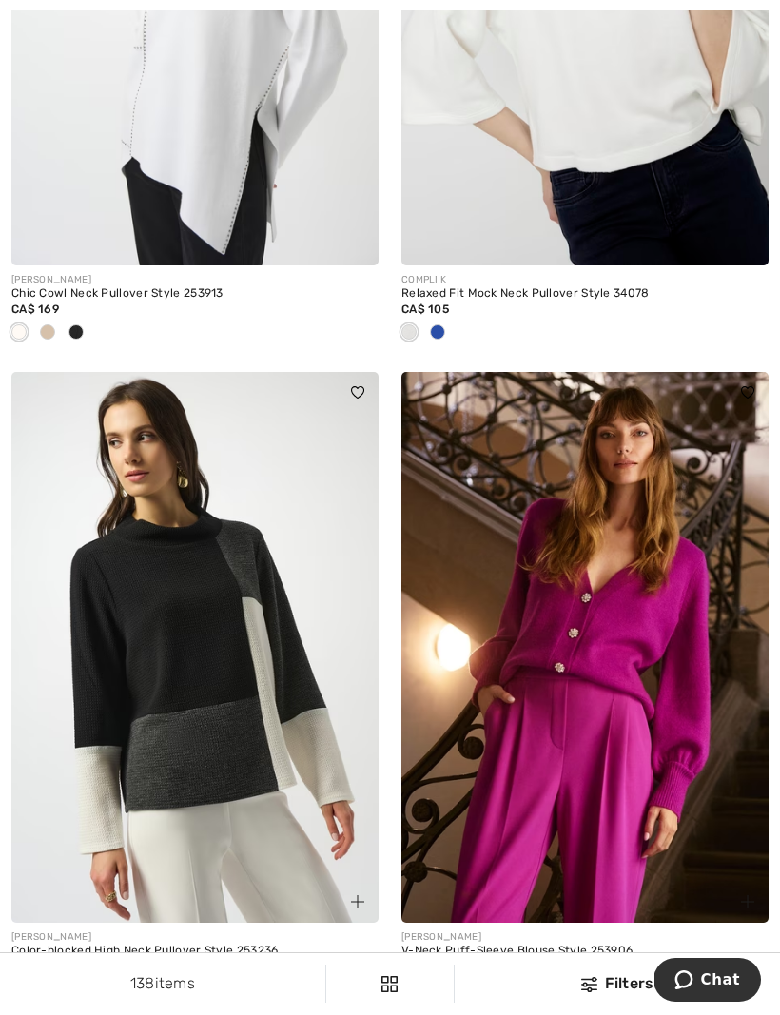
click at [665, 709] on img at bounding box center [584, 647] width 367 height 551
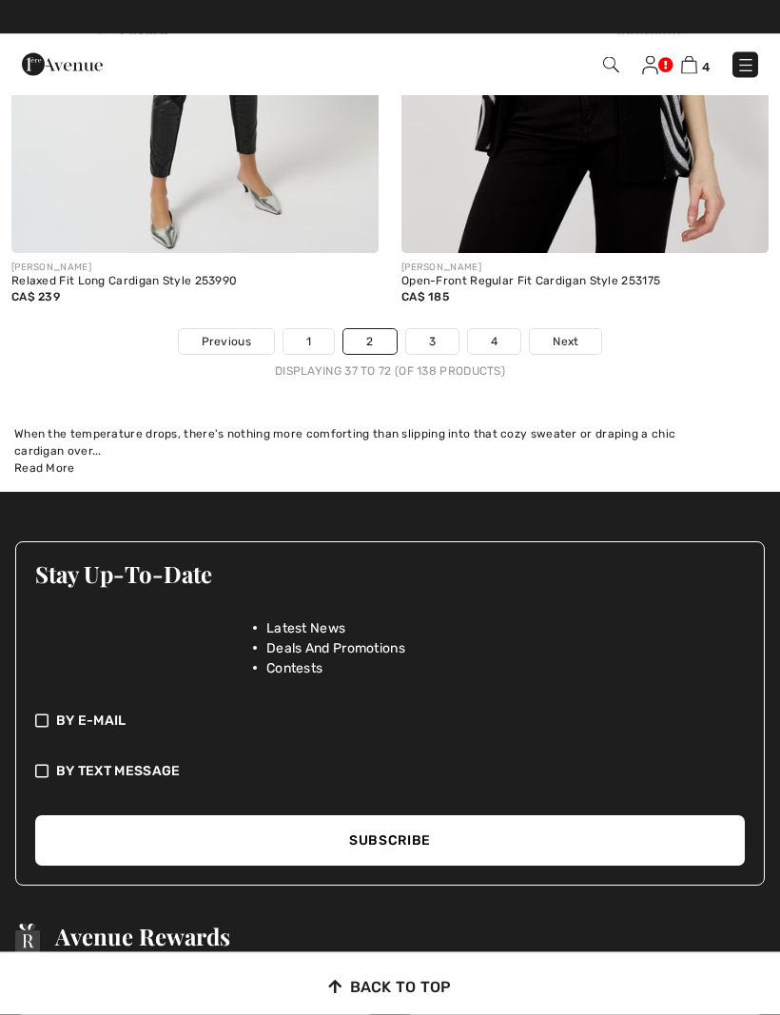
scroll to position [11785, 0]
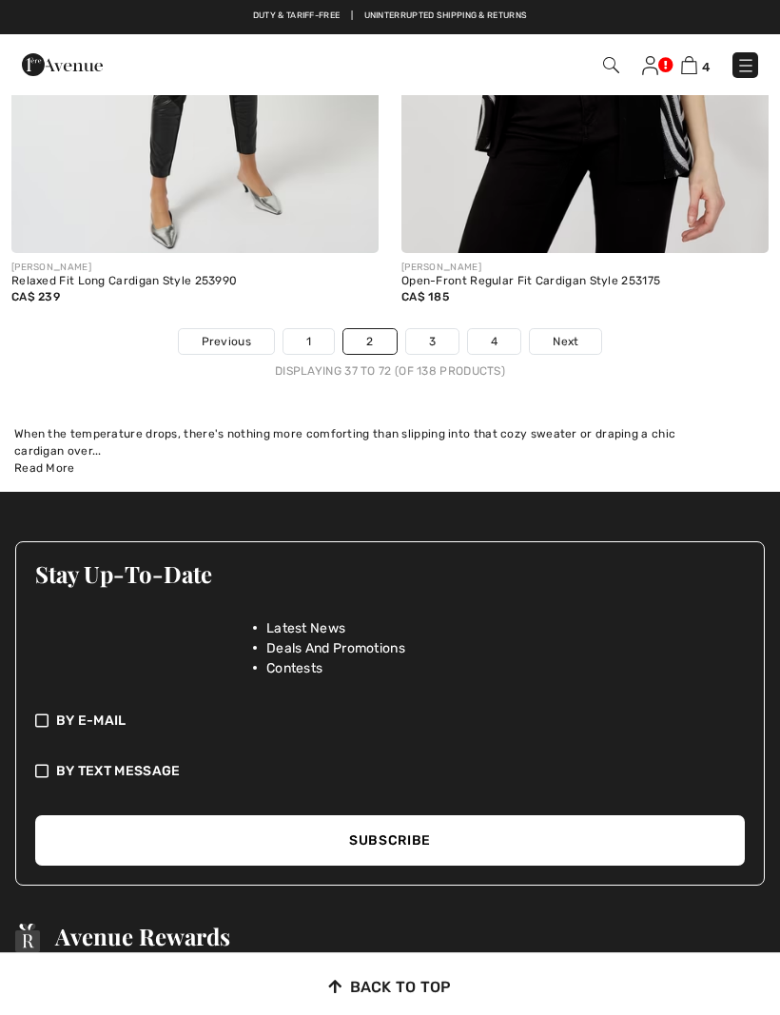
click at [442, 329] on link "3" at bounding box center [432, 341] width 52 height 25
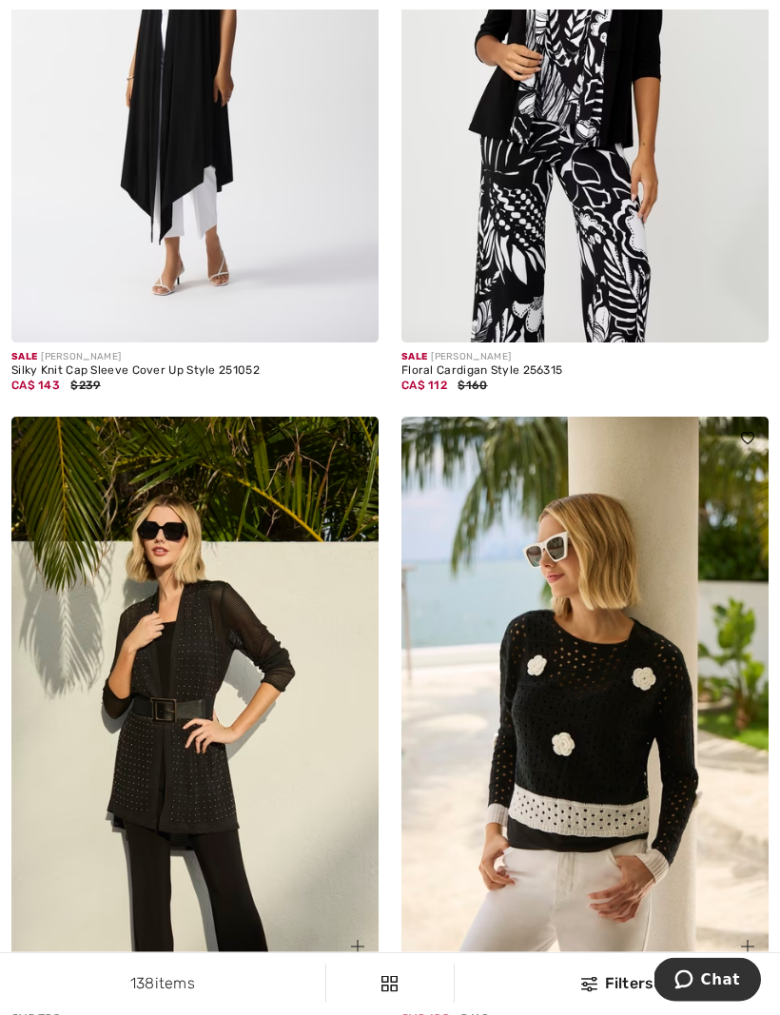
scroll to position [8350, 0]
click at [615, 723] on img at bounding box center [584, 691] width 367 height 551
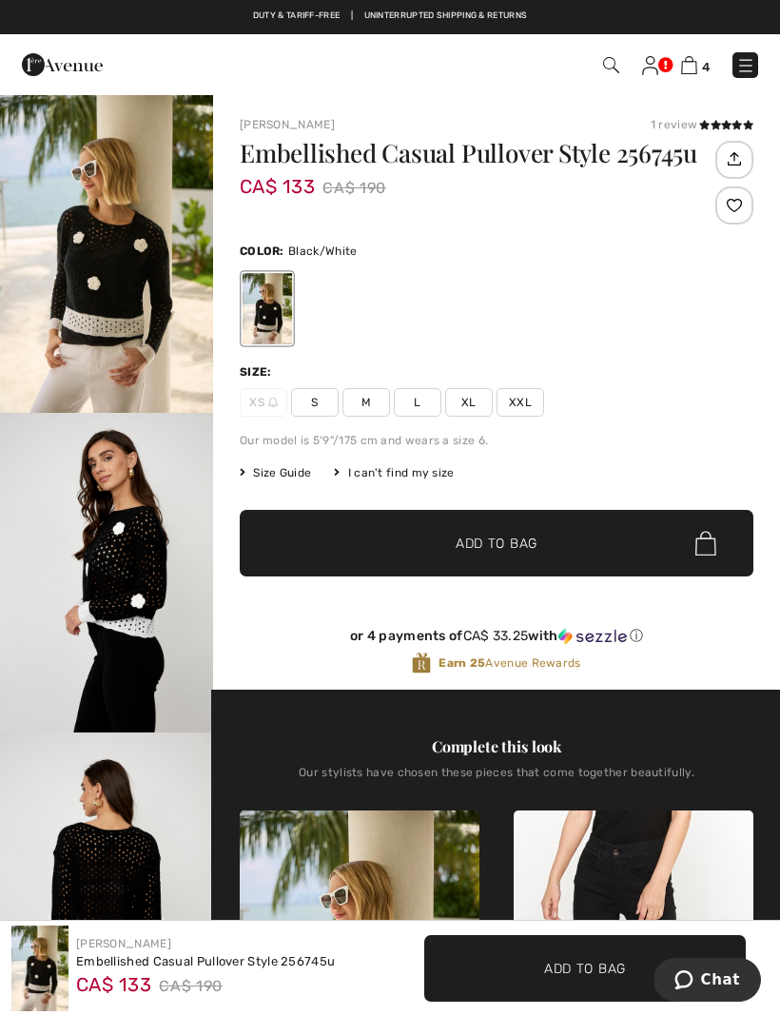
click at [419, 410] on span "L" at bounding box center [418, 402] width 48 height 29
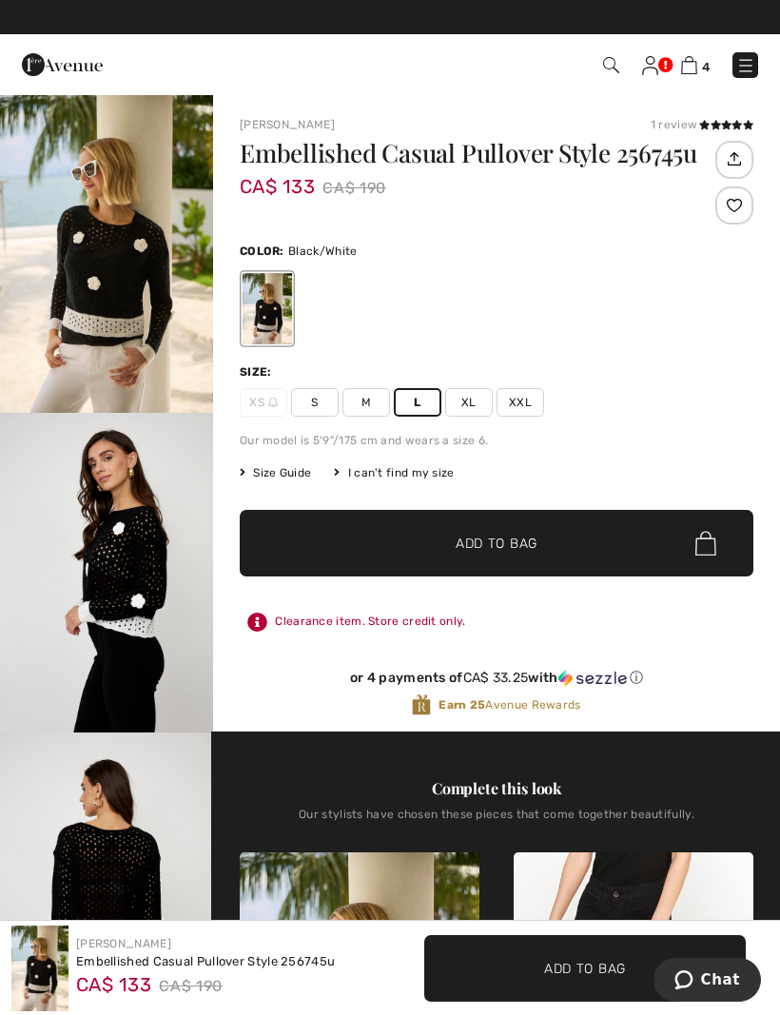
click at [376, 406] on span "M" at bounding box center [366, 402] width 48 height 29
click at [488, 527] on span "✔ Added to Bag Add to Bag" at bounding box center [496, 543] width 513 height 67
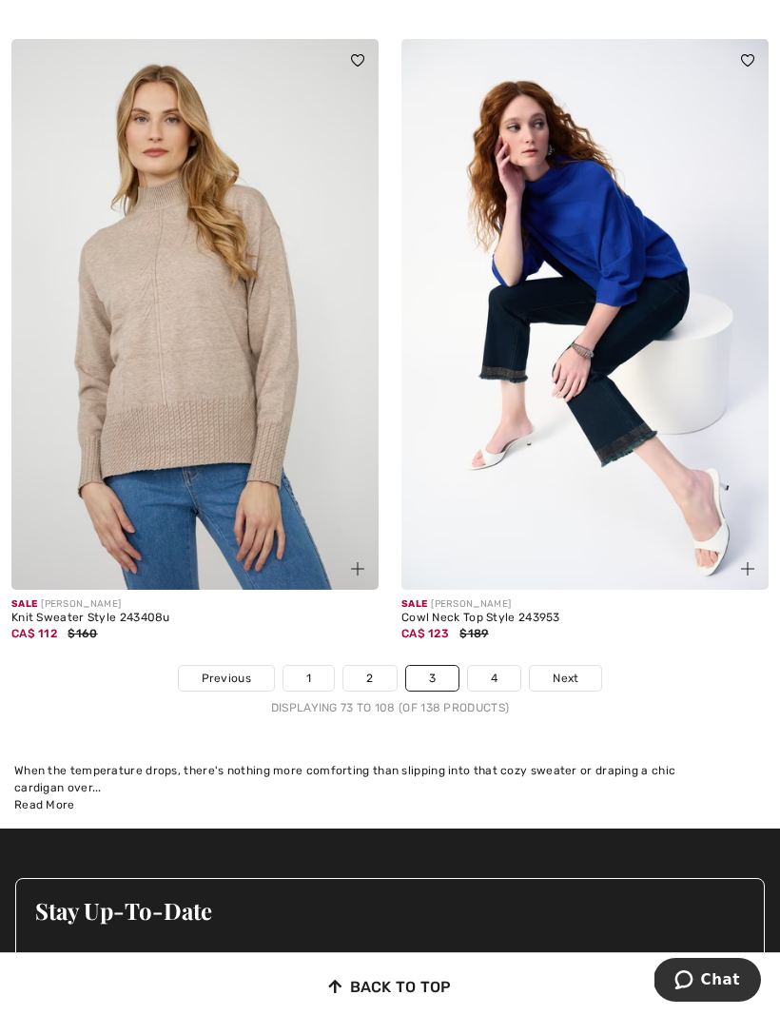
scroll to position [11297, 0]
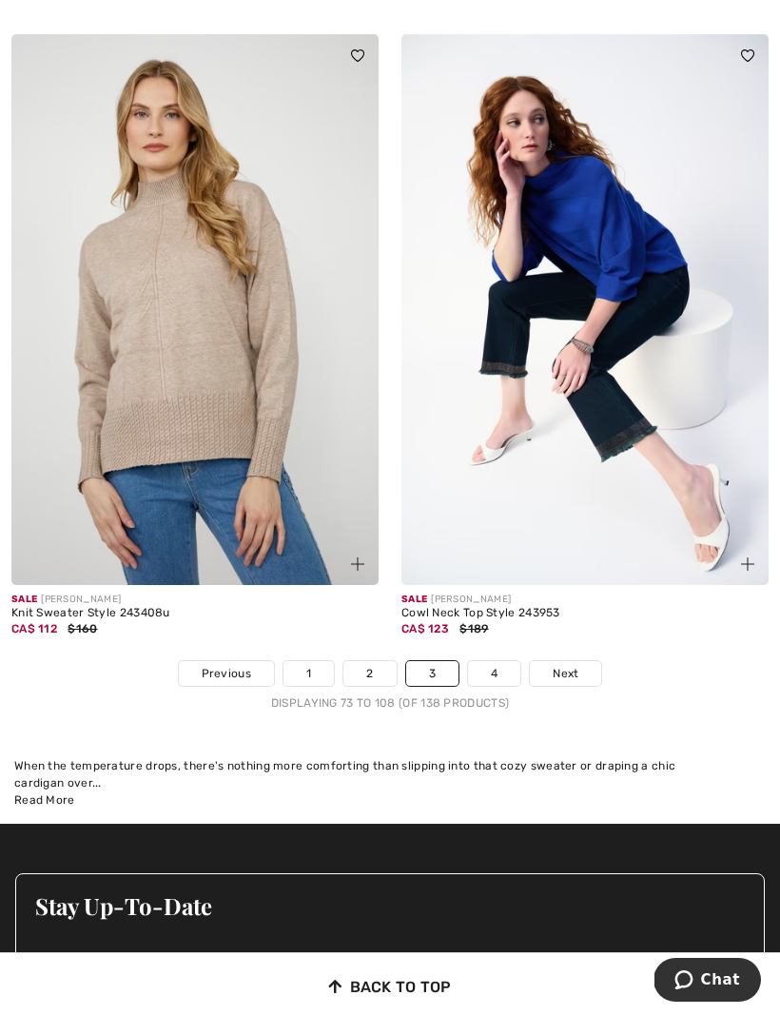
click at [493, 663] on link "4" at bounding box center [494, 673] width 52 height 25
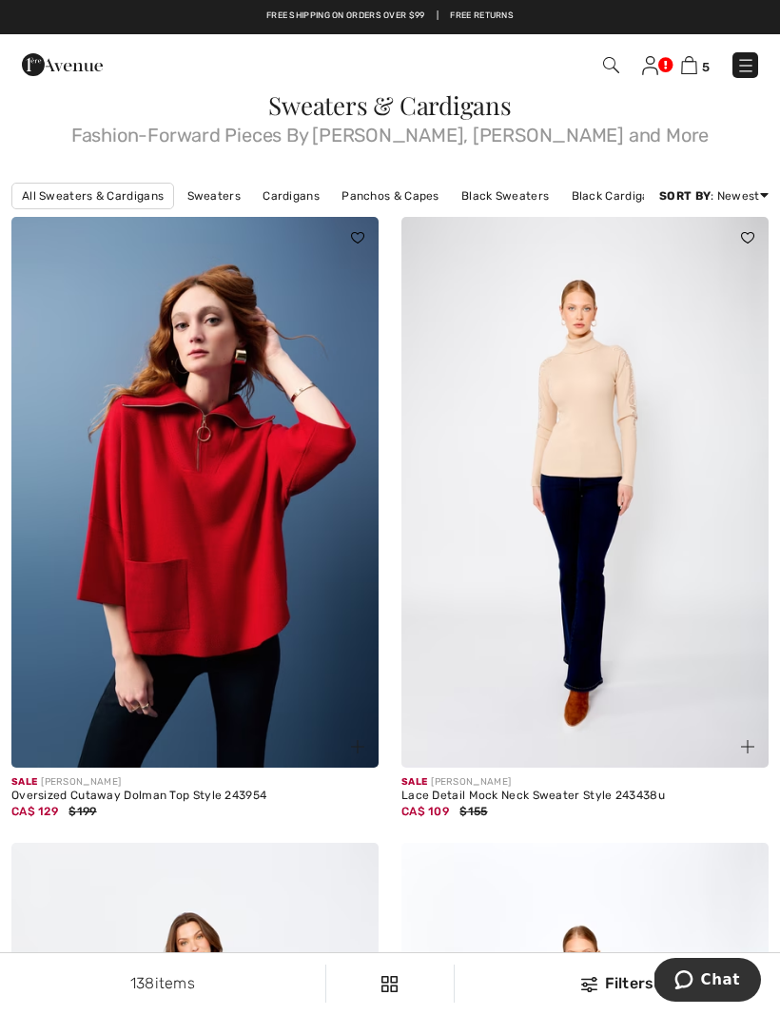
click at [285, 193] on link "Cardigans" at bounding box center [291, 196] width 76 height 25
click at [296, 191] on link "Cardigans" at bounding box center [291, 196] width 76 height 25
click at [226, 201] on link "Sweaters" at bounding box center [214, 196] width 72 height 25
click at [212, 184] on link "Sweaters" at bounding box center [214, 196] width 72 height 25
click at [220, 203] on link "Sweaters" at bounding box center [214, 196] width 72 height 25
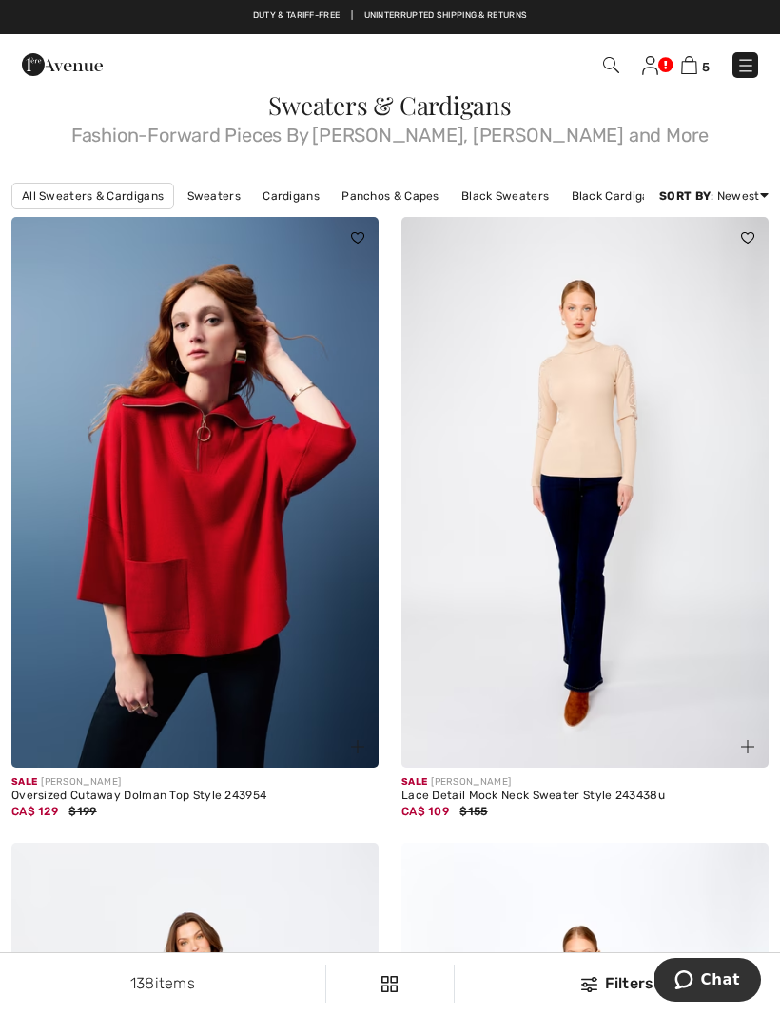
click at [229, 201] on link "Sweaters" at bounding box center [214, 196] width 72 height 25
click at [216, 184] on link "Sweaters" at bounding box center [214, 196] width 72 height 25
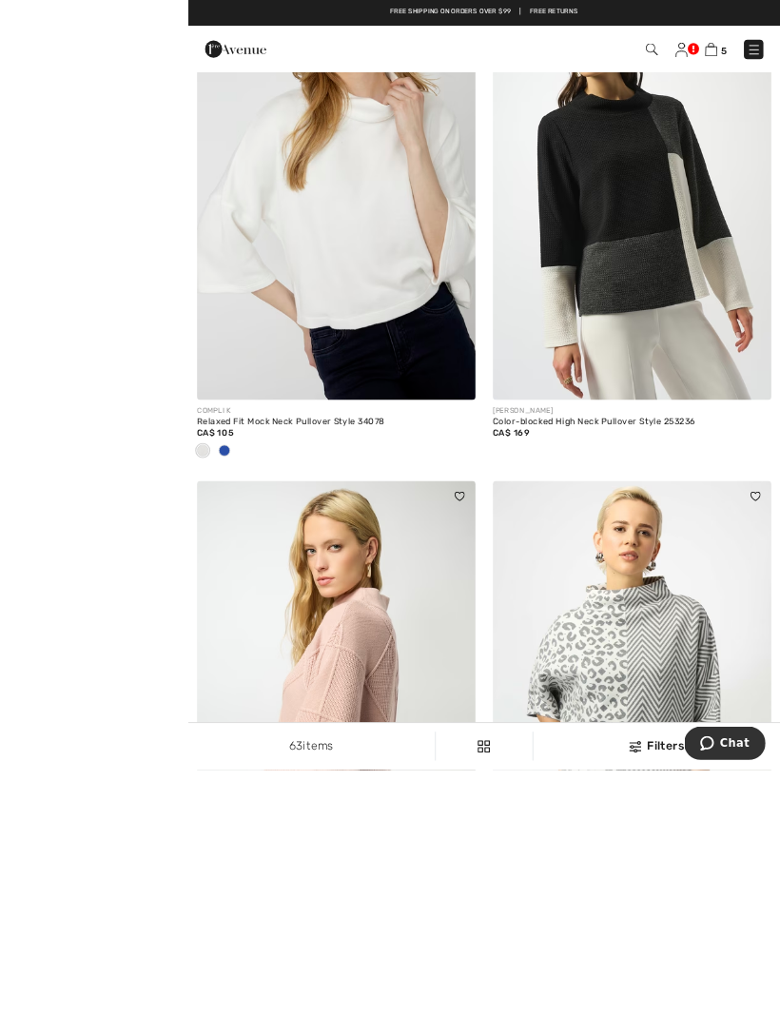
scroll to position [10490, 0]
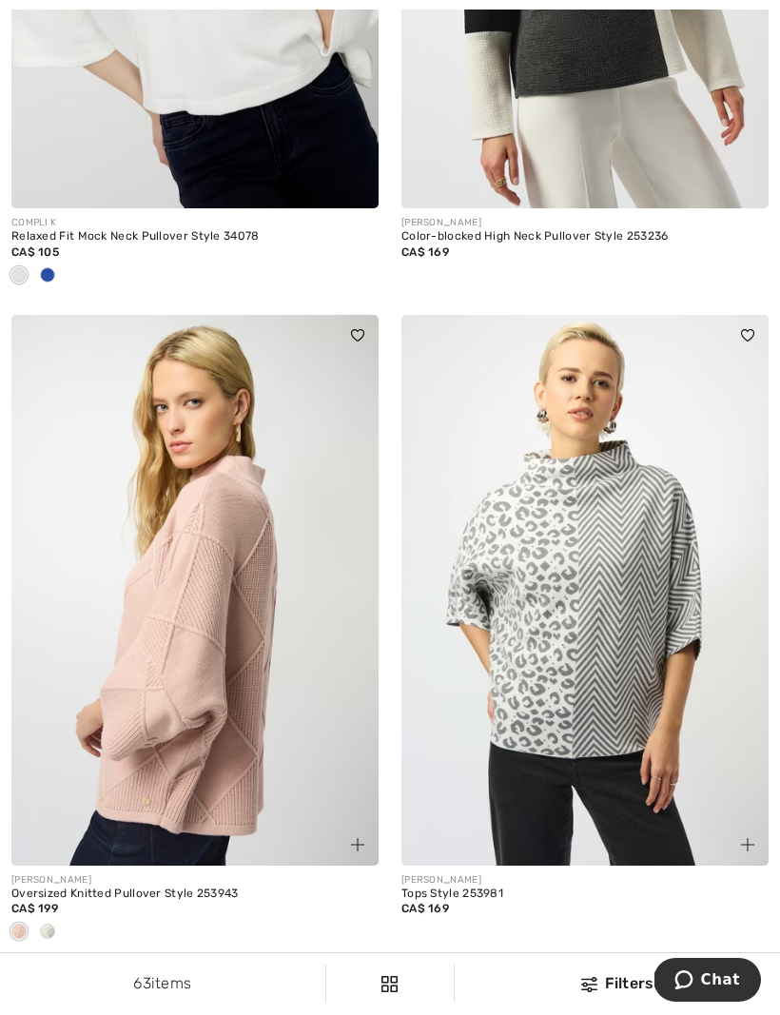
click at [284, 632] on img at bounding box center [194, 590] width 367 height 551
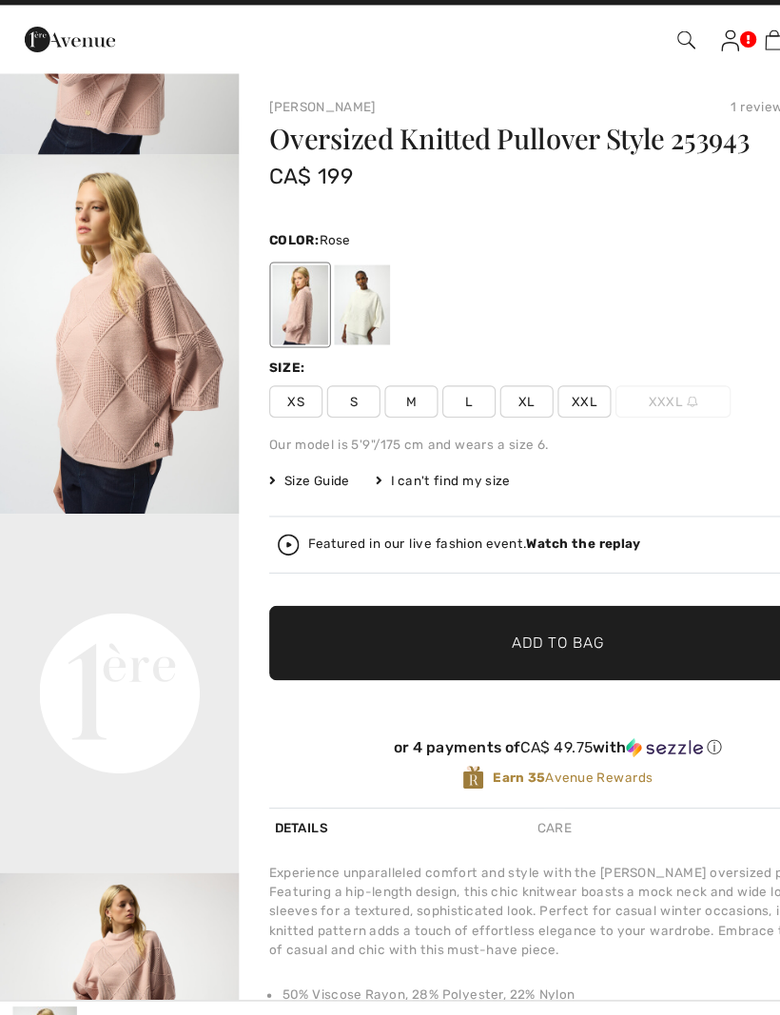
scroll to position [251, 0]
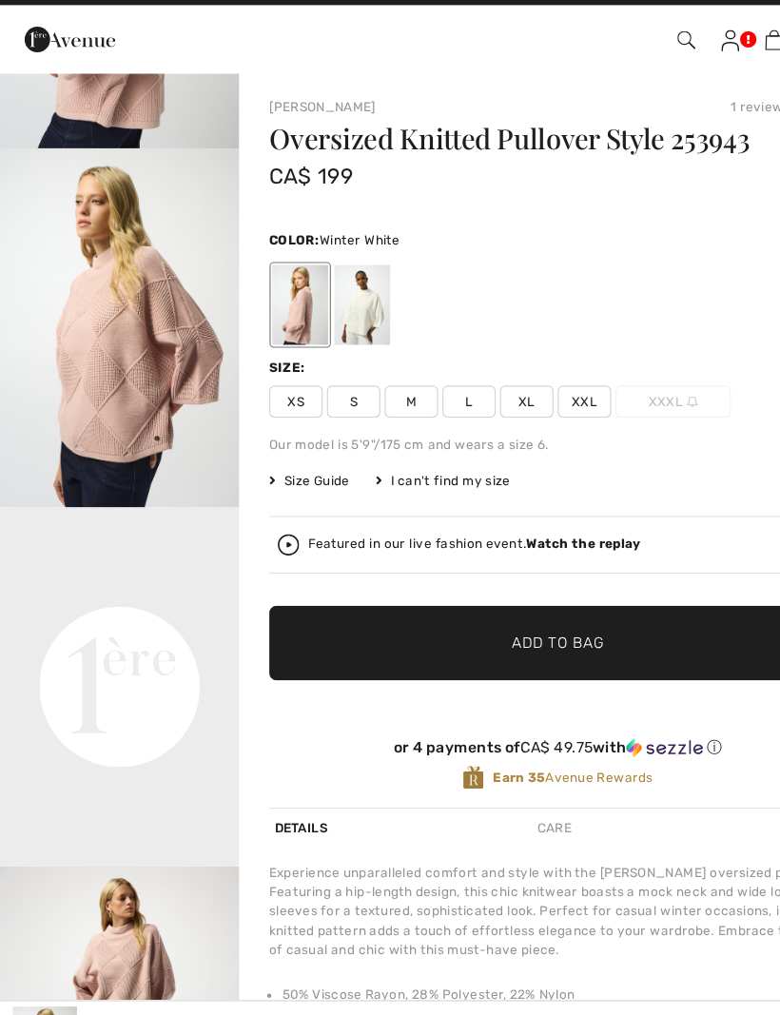
click at [316, 274] on div at bounding box center [322, 300] width 49 height 71
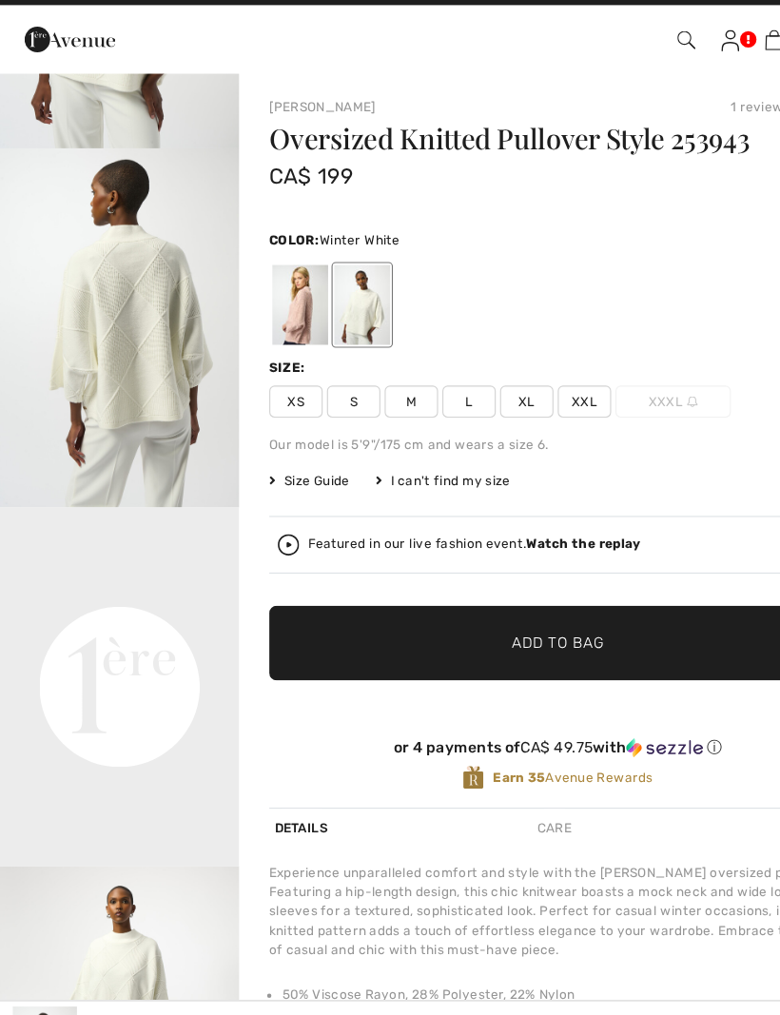
scroll to position [0, 0]
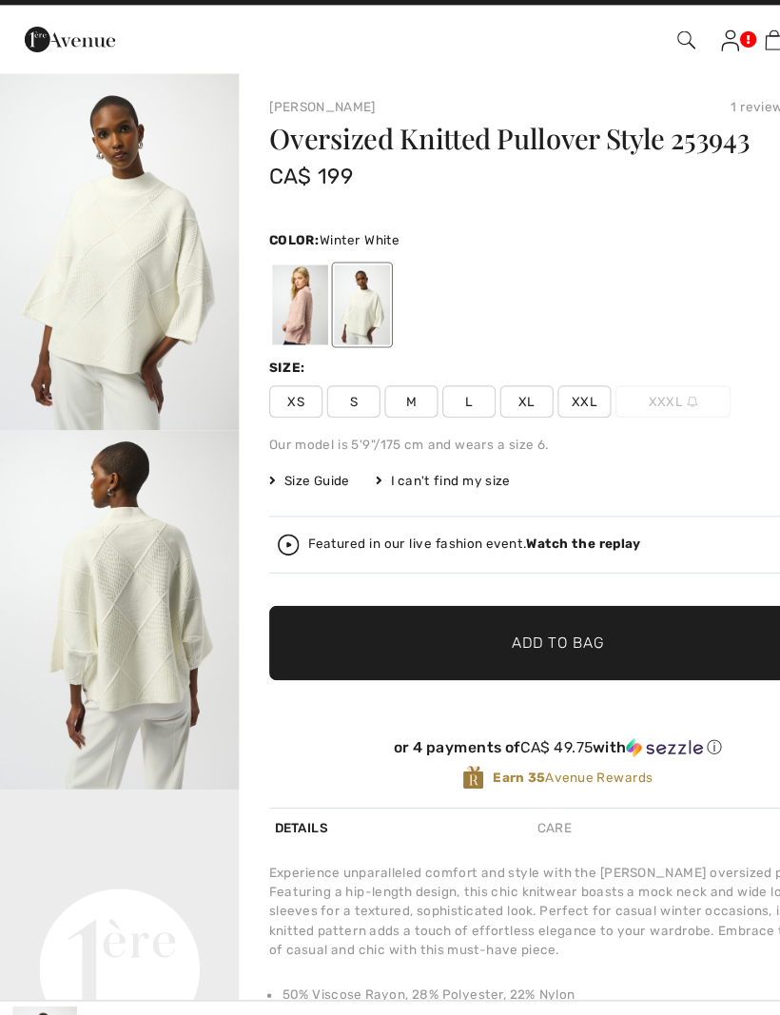
click at [130, 245] on img "1 / 4" at bounding box center [106, 252] width 213 height 319
click at [371, 373] on span "M" at bounding box center [366, 387] width 48 height 29
click at [468, 592] on span "Add to Bag" at bounding box center [496, 602] width 82 height 20
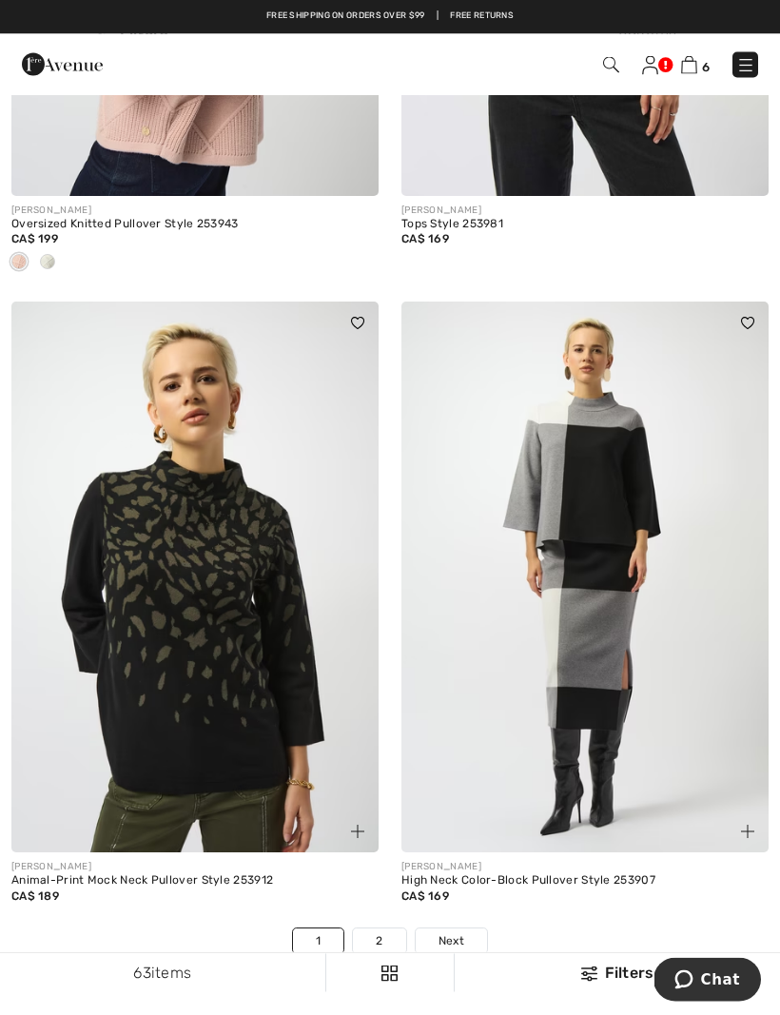
scroll to position [11159, 0]
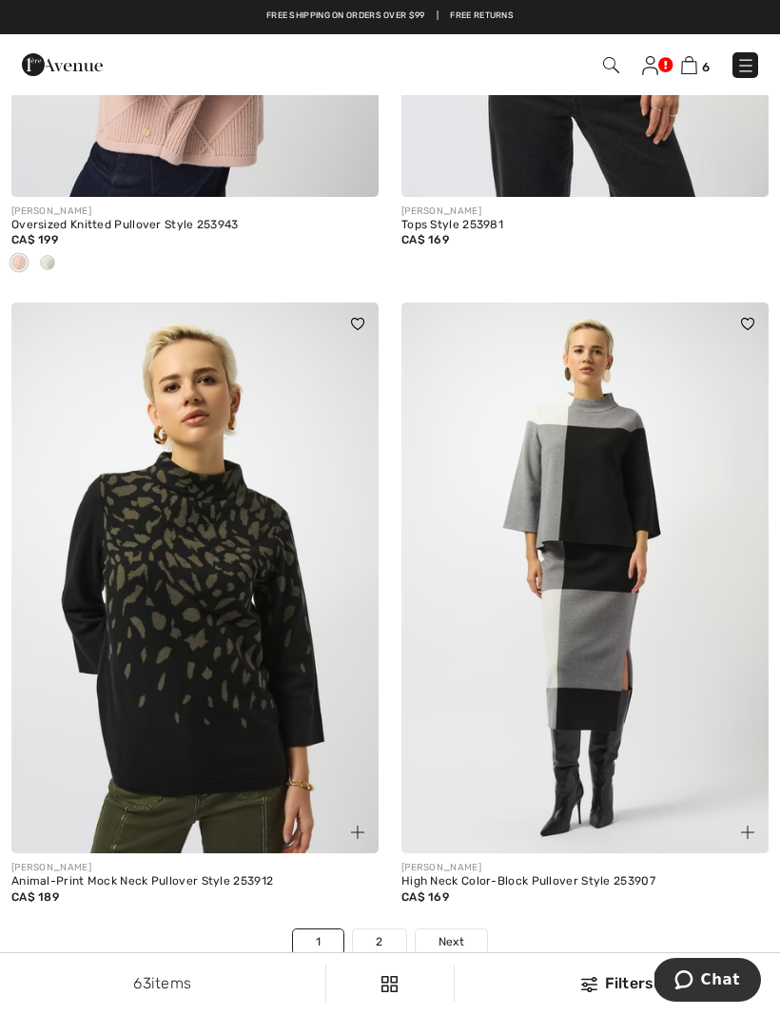
click at [625, 496] on img at bounding box center [584, 577] width 367 height 551
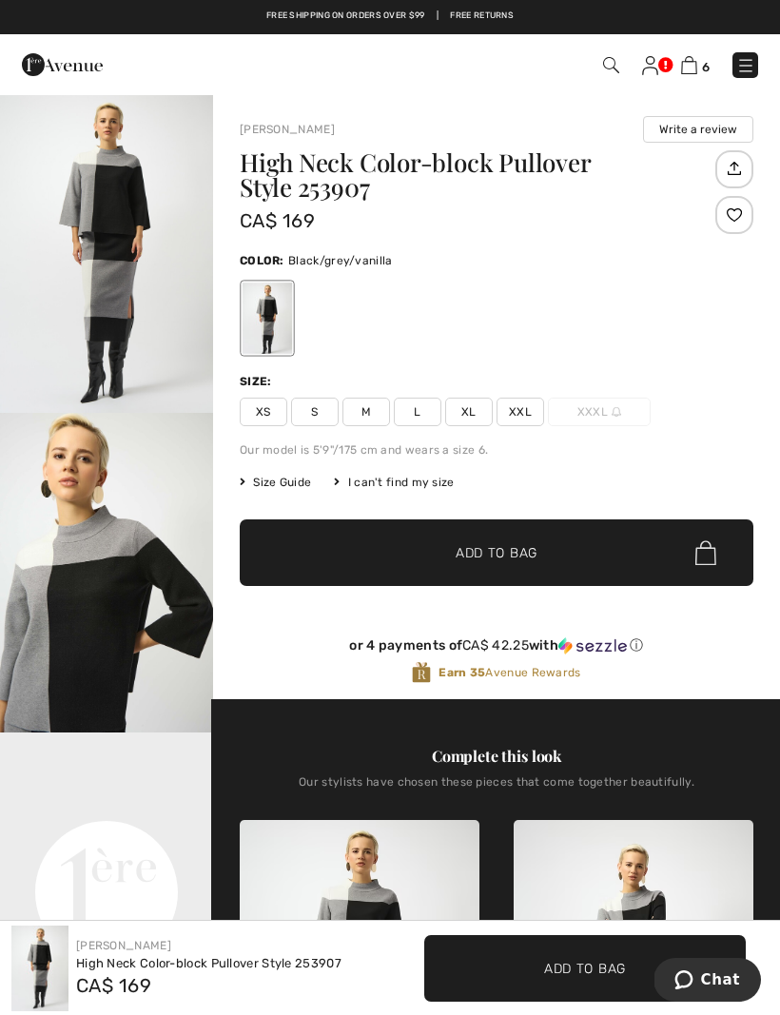
click at [370, 416] on span "M" at bounding box center [366, 411] width 48 height 29
click at [487, 553] on span "Add to Bag" at bounding box center [496, 553] width 82 height 20
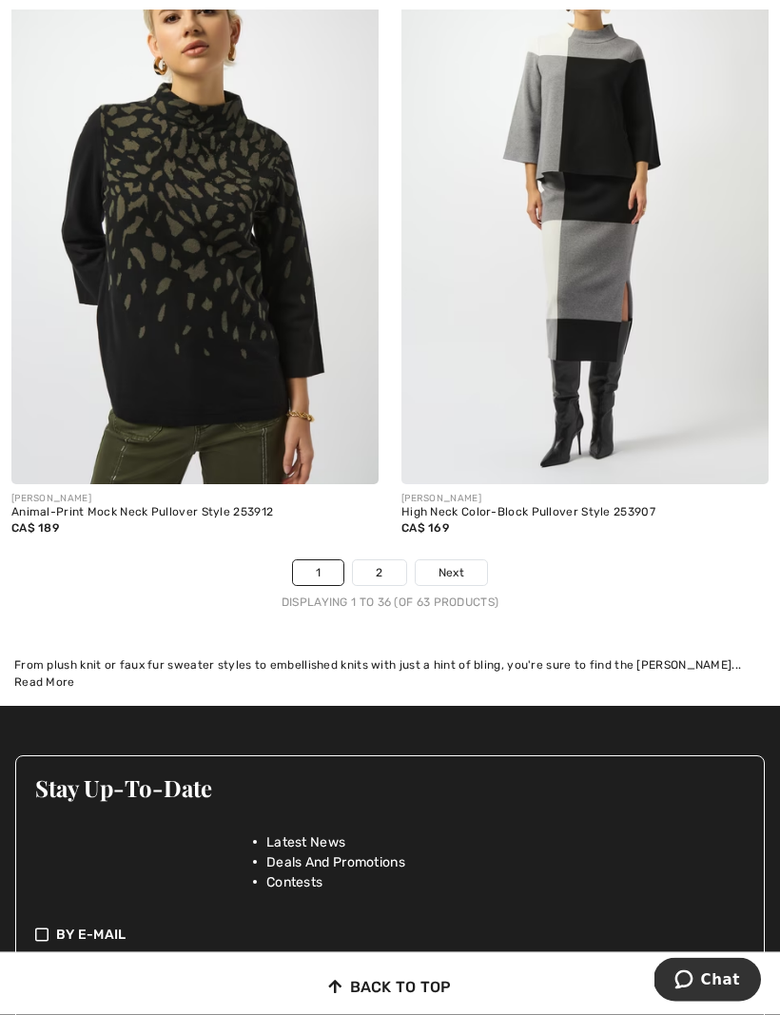
scroll to position [11520, 0]
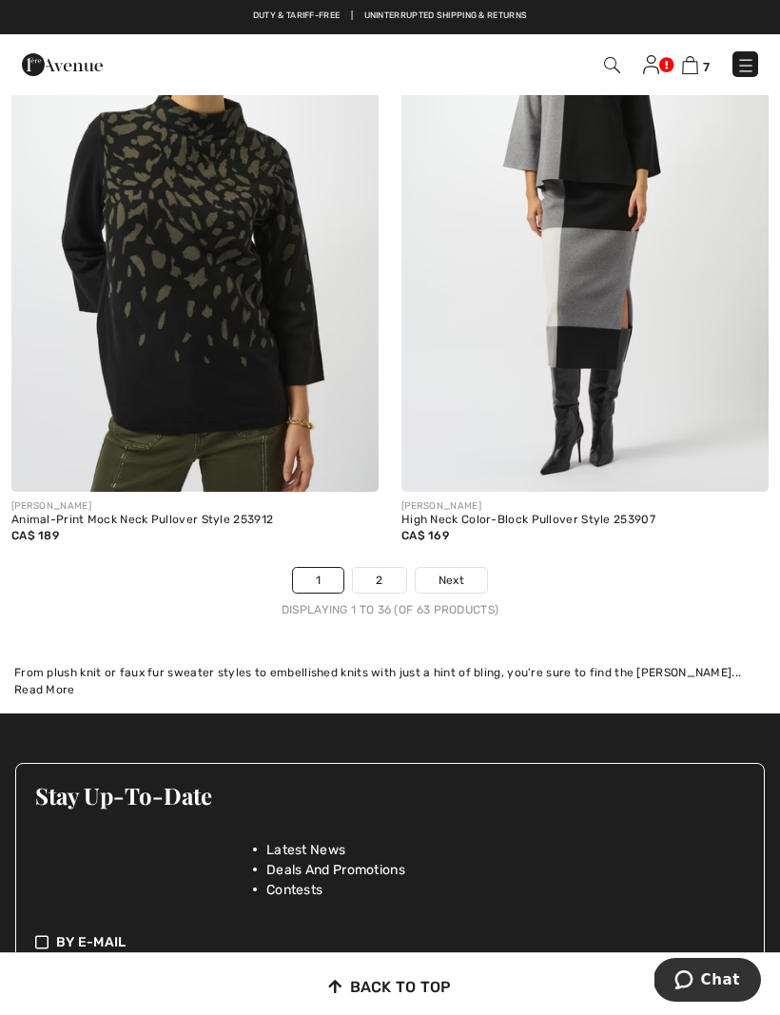
click at [384, 571] on link "2" at bounding box center [379, 580] width 52 height 25
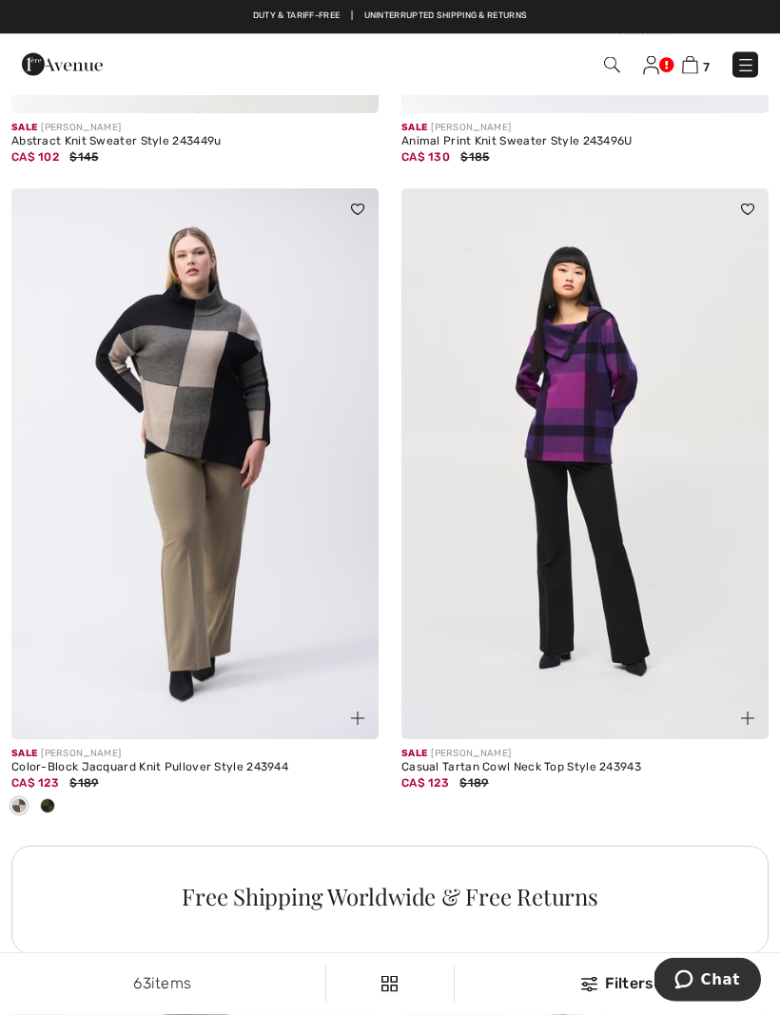
scroll to position [7123, 0]
